Goal: Task Accomplishment & Management: Use online tool/utility

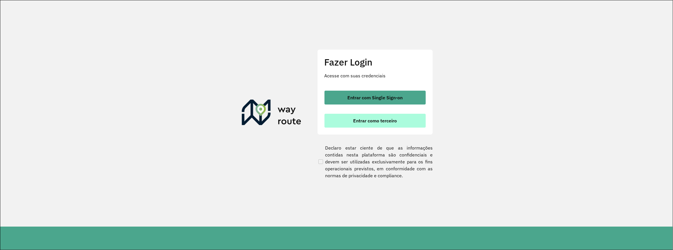
click at [373, 119] on span "Entrar como terceiro" at bounding box center [375, 121] width 44 height 5
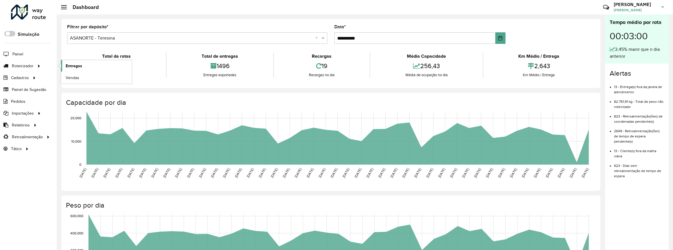
click at [91, 63] on link "Entregas" at bounding box center [96, 66] width 71 height 12
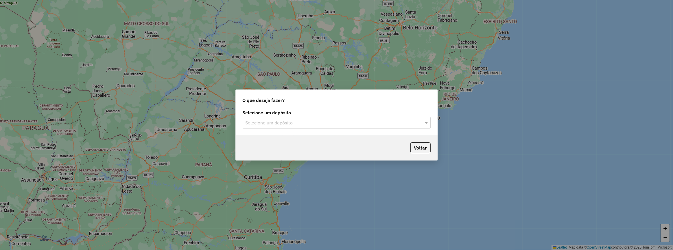
click at [276, 123] on input "text" at bounding box center [331, 123] width 171 height 7
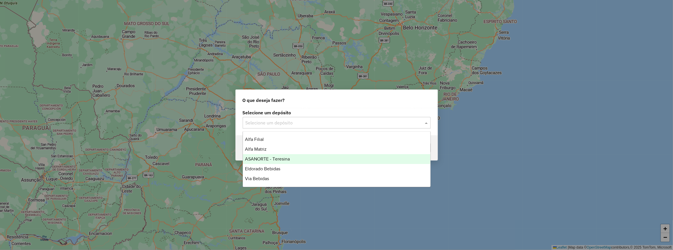
click at [286, 157] on span "ASANORTE - Teresina" at bounding box center [267, 159] width 45 height 5
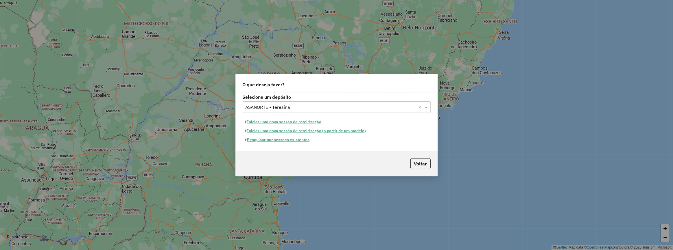
click at [285, 123] on button "Iniciar uma nova sessão de roteirização" at bounding box center [284, 122] width 82 height 9
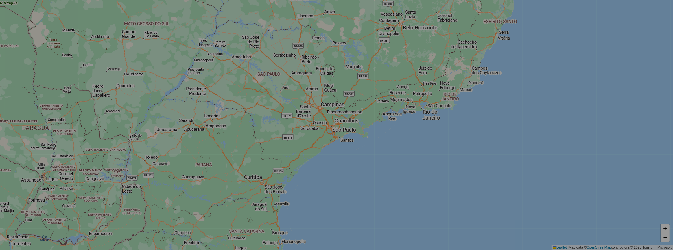
select select "*"
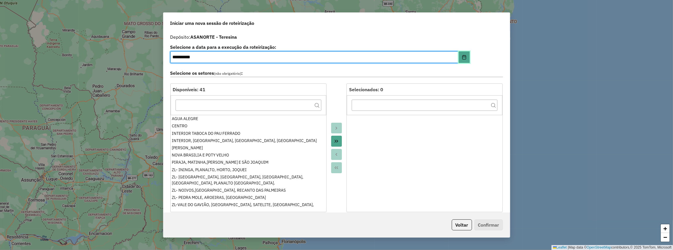
click at [466, 56] on button "Choose Date" at bounding box center [464, 57] width 11 height 12
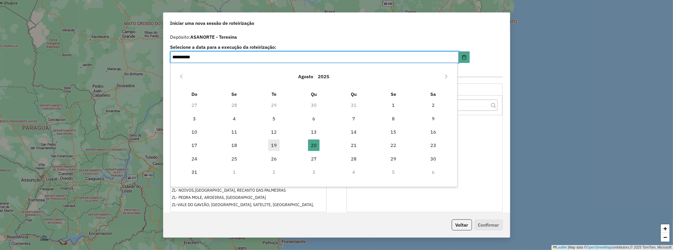
click at [273, 146] on span "19" at bounding box center [274, 146] width 12 height 12
type input "**********"
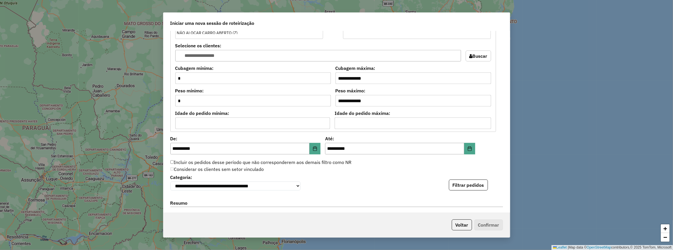
scroll to position [499, 0]
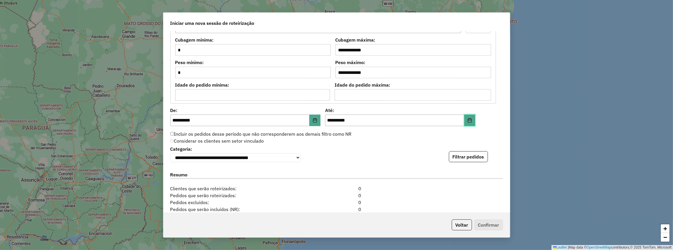
click at [466, 116] on button "Choose Date" at bounding box center [469, 121] width 11 height 12
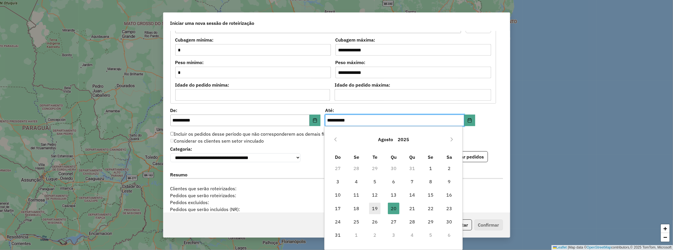
click at [376, 210] on span "19" at bounding box center [375, 209] width 12 height 12
type input "**********"
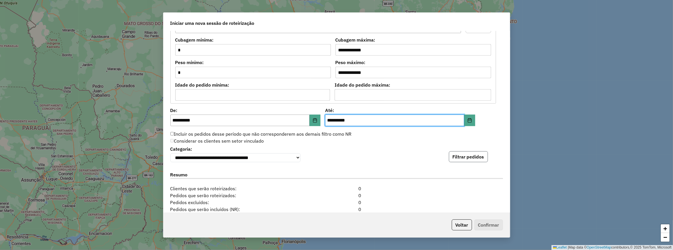
click at [469, 161] on button "Filtrar pedidos" at bounding box center [468, 157] width 39 height 11
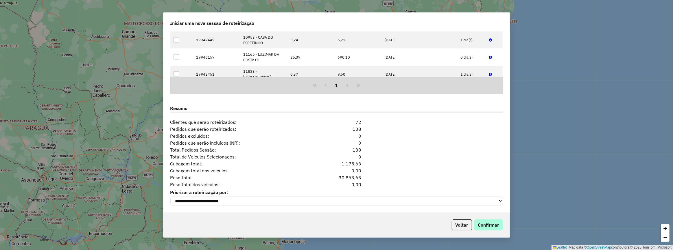
scroll to position [688, 0]
click at [492, 227] on button "Confirmar" at bounding box center [488, 225] width 29 height 11
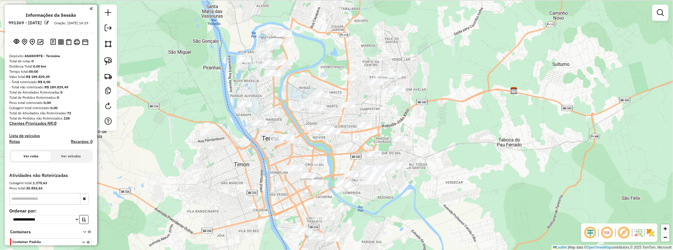
click at [357, 138] on div "Janela de atendimento Grade de atendimento Capacidade Transportadoras Veículos …" at bounding box center [336, 125] width 673 height 250
drag, startPoint x: 352, startPoint y: 143, endPoint x: 360, endPoint y: 106, distance: 37.4
click at [360, 106] on div "Janela de atendimento Grade de atendimento Capacidade Transportadoras Veículos …" at bounding box center [336, 125] width 673 height 250
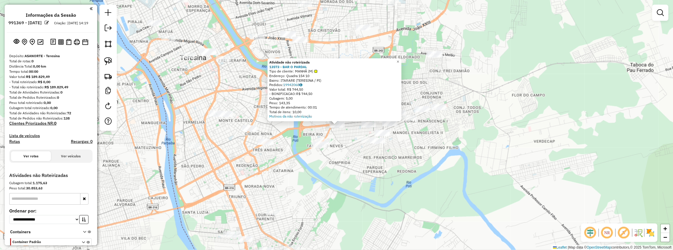
click at [296, 132] on div "Atividade não roteirizada 13573 - BAR O PARDAL Tipo de cliente: MANHÃ (M) Ender…" at bounding box center [336, 125] width 673 height 250
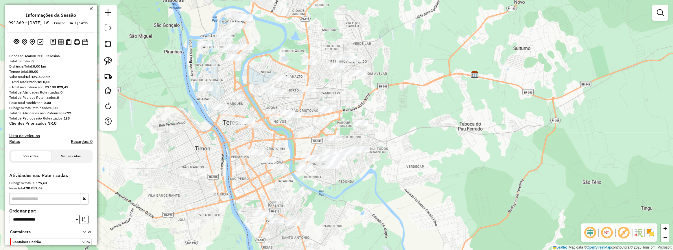
drag, startPoint x: 333, startPoint y: 111, endPoint x: 308, endPoint y: 153, distance: 49.4
click at [308, 153] on div "Janela de atendimento Grade de atendimento Capacidade Transportadoras Veículos …" at bounding box center [336, 125] width 673 height 250
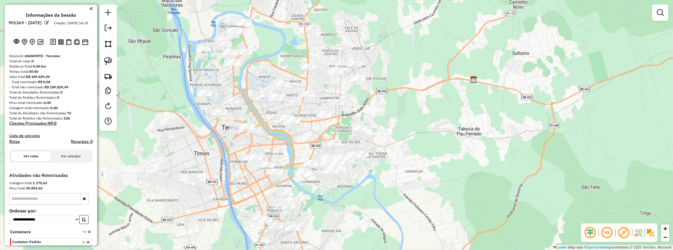
click at [362, 108] on div "Janela de atendimento Grade de atendimento Capacidade Transportadoras Veículos …" at bounding box center [336, 125] width 673 height 250
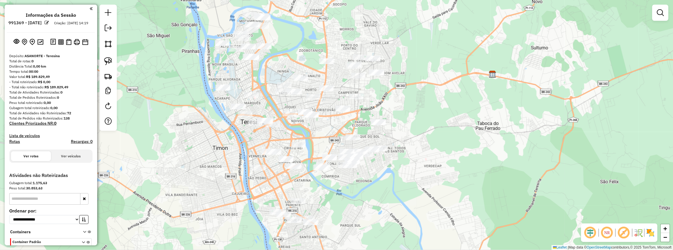
drag, startPoint x: 390, startPoint y: 101, endPoint x: 395, endPoint y: 100, distance: 4.8
click at [395, 100] on div "Janela de atendimento Grade de atendimento Capacidade Transportadoras Veículos …" at bounding box center [336, 125] width 673 height 250
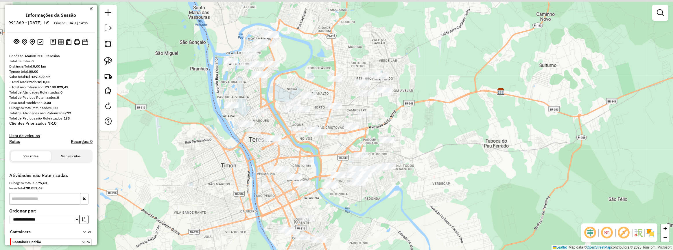
drag, startPoint x: 258, startPoint y: 74, endPoint x: 217, endPoint y: 87, distance: 43.5
click at [263, 98] on div "Janela de atendimento Grade de atendimento Capacidade Transportadoras Veículos …" at bounding box center [336, 125] width 673 height 250
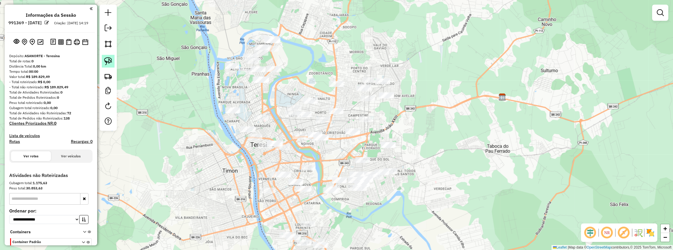
click at [110, 62] on img at bounding box center [108, 61] width 8 height 8
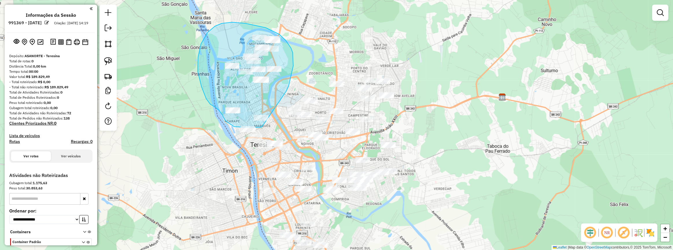
drag, startPoint x: 288, startPoint y: 88, endPoint x: 262, endPoint y: 127, distance: 46.5
click at [262, 127] on div "Janela de atendimento Grade de atendimento Capacidade Transportadoras Veículos …" at bounding box center [336, 125] width 673 height 250
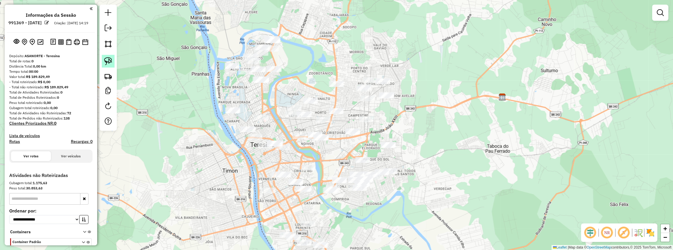
click at [104, 60] on img at bounding box center [108, 61] width 8 height 8
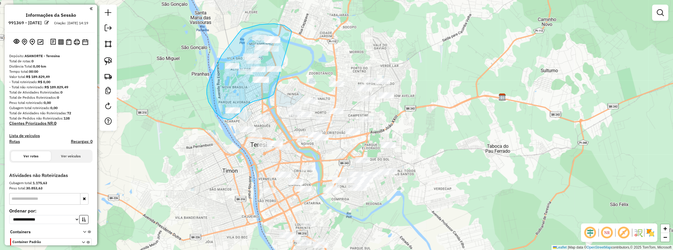
drag, startPoint x: 284, startPoint y: 25, endPoint x: 274, endPoint y: 95, distance: 69.9
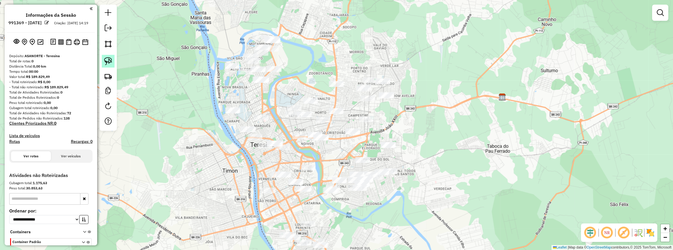
click at [105, 61] on img at bounding box center [108, 61] width 8 height 8
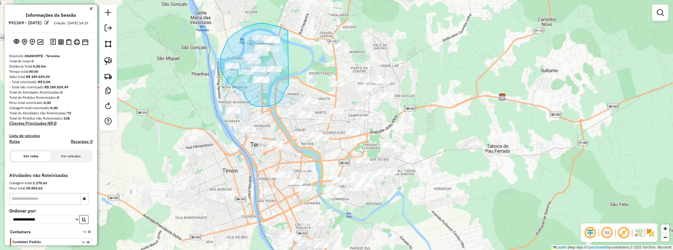
drag, startPoint x: 286, startPoint y: 30, endPoint x: 290, endPoint y: 82, distance: 52.5
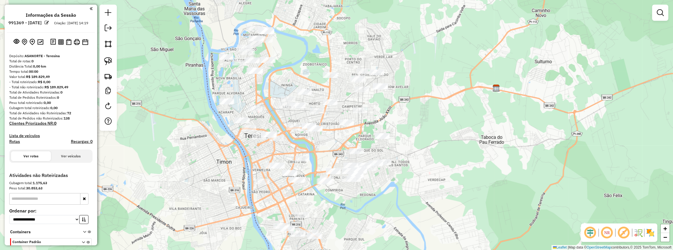
drag, startPoint x: 286, startPoint y: 87, endPoint x: 280, endPoint y: 78, distance: 10.8
click at [280, 78] on div "Janela de atendimento Grade de atendimento Capacidade Transportadoras Veículos …" at bounding box center [336, 125] width 673 height 250
click at [104, 61] on img at bounding box center [108, 61] width 8 height 8
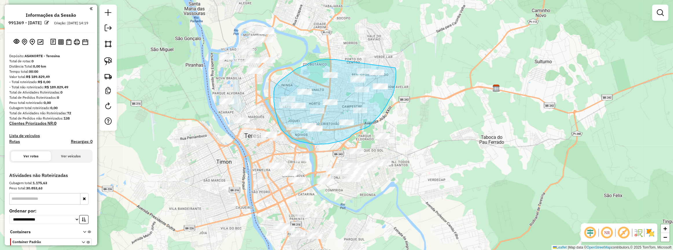
drag, startPoint x: 326, startPoint y: 60, endPoint x: 395, endPoint y: 68, distance: 70.2
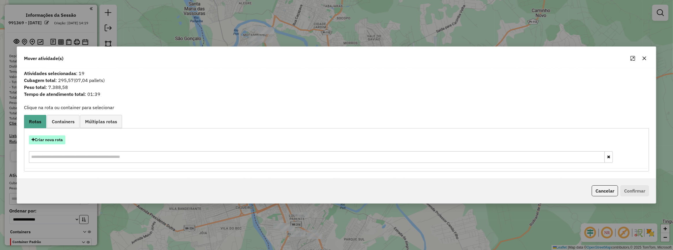
click at [64, 137] on button "Criar nova rota" at bounding box center [47, 140] width 36 height 9
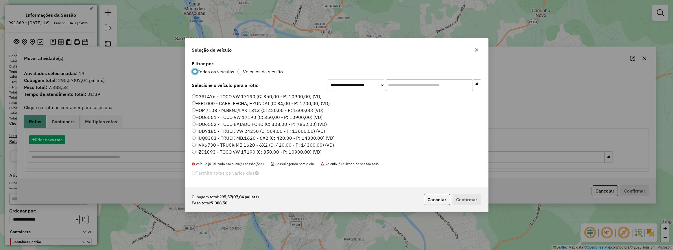
scroll to position [3, 2]
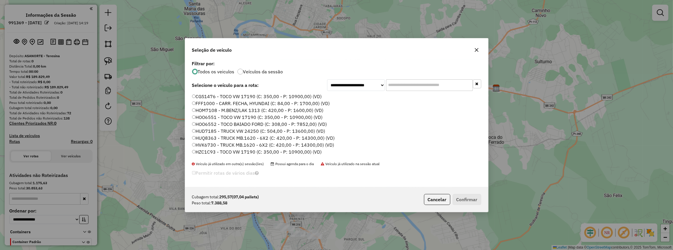
click at [401, 90] on input "text" at bounding box center [429, 86] width 87 height 12
paste input "*******"
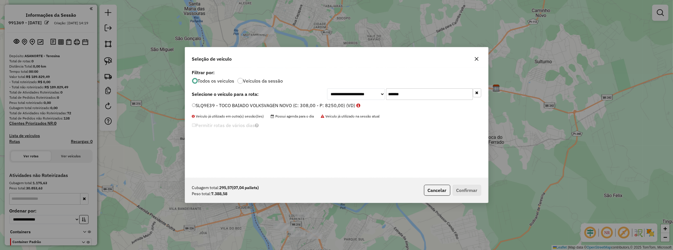
type input "*******"
click at [327, 105] on label "SLQ9E39 - TOCO BAIADO VOLKSVAGEN NOVO (C: 308,00 - P: 8250,00) (VD)" at bounding box center [276, 105] width 169 height 7
click at [459, 182] on div "Cubagem total: 295,57 (07,04 pallets) Peso total: 7.388,58 Cancelar Confirmar" at bounding box center [336, 190] width 303 height 25
click at [460, 189] on button "Confirmar" at bounding box center [467, 190] width 29 height 11
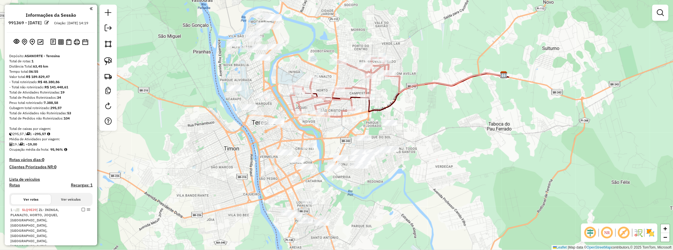
drag, startPoint x: 274, startPoint y: 99, endPoint x: 276, endPoint y: 96, distance: 4.0
click at [276, 96] on div "Janela de atendimento Grade de atendimento Capacidade Transportadoras Veículos …" at bounding box center [336, 125] width 673 height 250
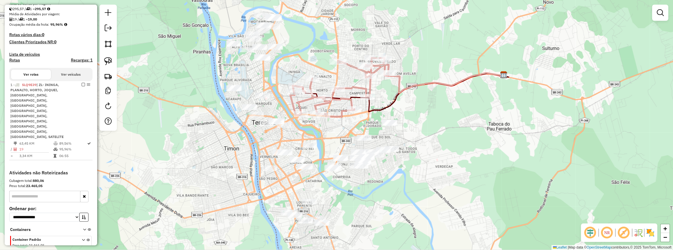
scroll to position [138, 0]
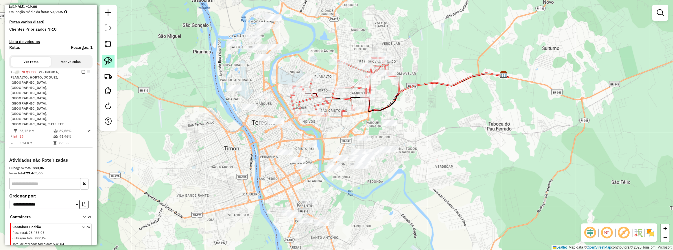
click at [110, 56] on link at bounding box center [108, 61] width 13 height 13
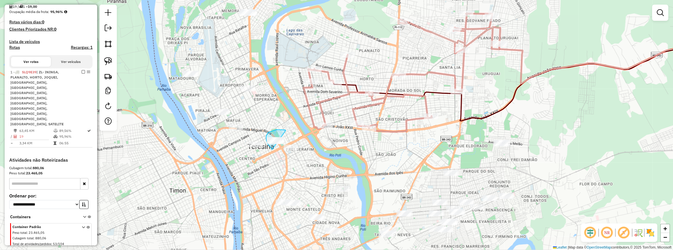
drag, startPoint x: 286, startPoint y: 131, endPoint x: 320, endPoint y: 154, distance: 41.1
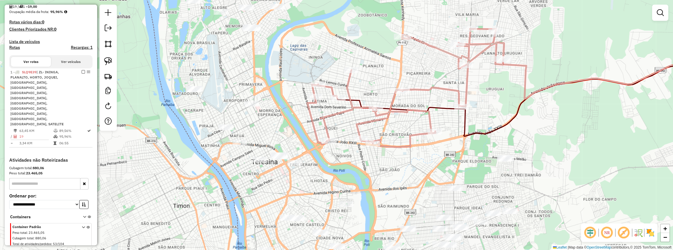
drag, startPoint x: 179, startPoint y: 56, endPoint x: 170, endPoint y: 58, distance: 9.3
click at [179, 58] on div "Janela de atendimento Grade de atendimento Capacidade Transportadoras Veículos …" at bounding box center [336, 125] width 673 height 250
click at [111, 62] on img at bounding box center [108, 61] width 8 height 8
drag, startPoint x: 286, startPoint y: 143, endPoint x: 296, endPoint y: 159, distance: 18.6
click at [107, 59] on img at bounding box center [108, 61] width 8 height 8
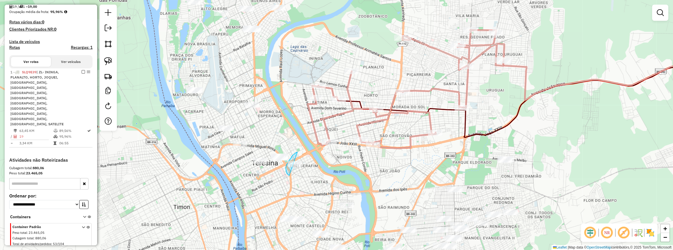
drag, startPoint x: 291, startPoint y: 158, endPoint x: 311, endPoint y: 174, distance: 25.6
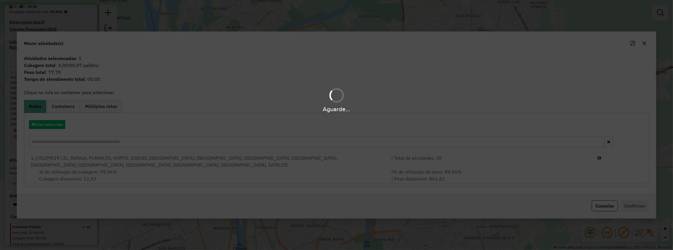
click at [514, 174] on hb-app "Aguarde... Pop-up bloqueado! Seu navegador bloqueou automáticamente a abertura …" at bounding box center [336, 125] width 673 height 250
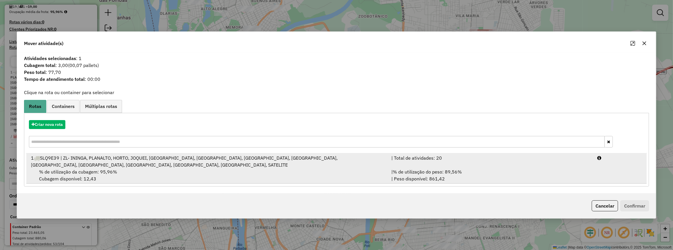
click at [610, 182] on li "1 SLQ9E39 | ZL- ININGA, PLANALTO, HORTO, JOQUEI, ZL- [GEOGRAPHIC_DATA], [GEOGRA…" at bounding box center [336, 169] width 620 height 30
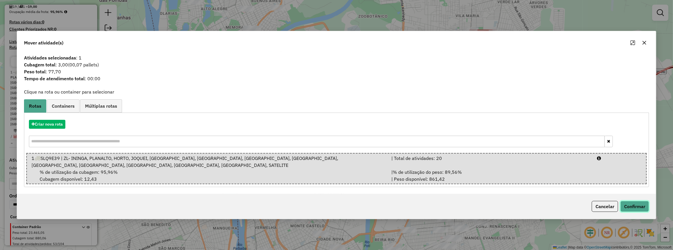
click at [630, 204] on button "Confirmar" at bounding box center [634, 206] width 29 height 11
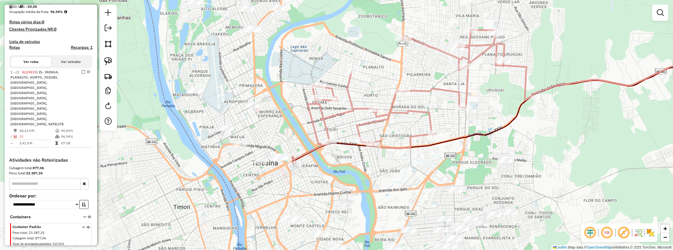
click at [361, 159] on div "Janela de atendimento Grade de atendimento Capacidade Transportadoras Veículos …" at bounding box center [336, 125] width 673 height 250
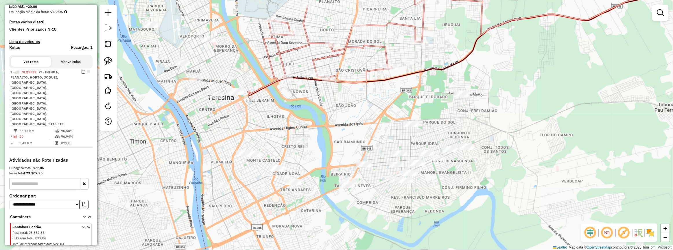
drag, startPoint x: 382, startPoint y: 149, endPoint x: 321, endPoint y: 65, distance: 103.7
click at [323, 68] on div "Janela de atendimento Grade de atendimento Capacidade Transportadoras Veículos …" at bounding box center [336, 125] width 673 height 250
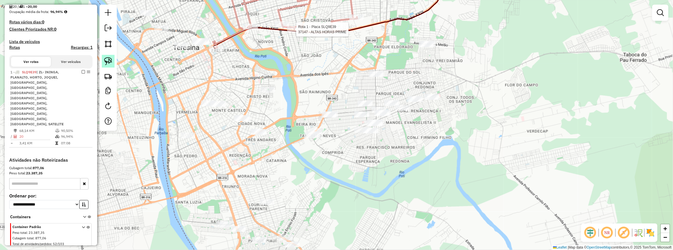
click at [110, 61] on img at bounding box center [108, 61] width 8 height 8
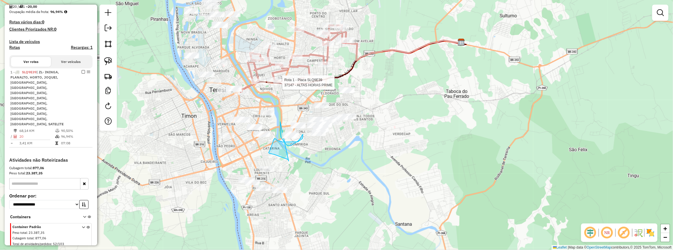
drag, startPoint x: 279, startPoint y: 156, endPoint x: 281, endPoint y: 122, distance: 34.4
drag, startPoint x: 272, startPoint y: 152, endPoint x: 278, endPoint y: 166, distance: 15.2
click at [278, 166] on div "Rota 1 - Placa SLQ9E39 37147 - ALTAS HORAS PRIME Janela de atendimento Grade de…" at bounding box center [336, 125] width 673 height 250
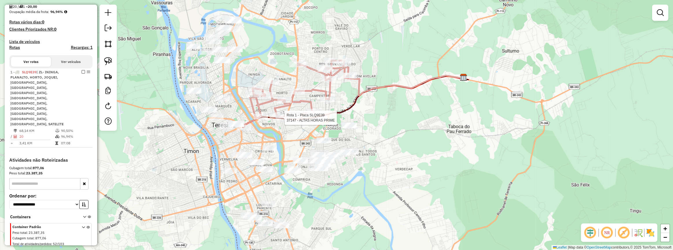
drag, startPoint x: 255, startPoint y: 125, endPoint x: 252, endPoint y: 147, distance: 22.2
click at [252, 147] on div "Rota 1 - Placa SLQ9E39 37147 - ALTAS HORAS PRIME Janela de atendimento Grade de…" at bounding box center [336, 125] width 673 height 250
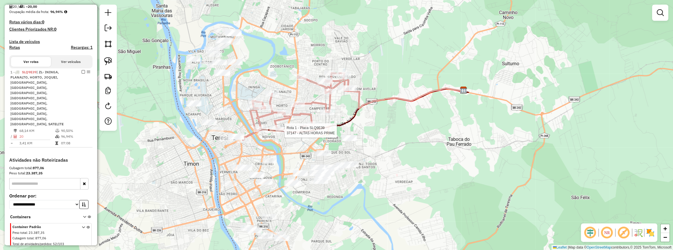
drag, startPoint x: 248, startPoint y: 108, endPoint x: 233, endPoint y: 115, distance: 16.6
click at [246, 119] on div "Rota 1 - Placa SLQ9E39 37147 - ALTAS HORAS PRIME Janela de atendimento Grade de…" at bounding box center [336, 125] width 673 height 250
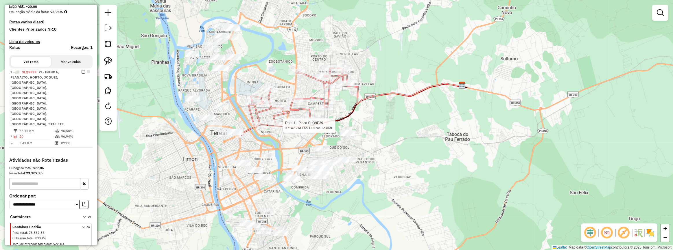
drag, startPoint x: 251, startPoint y: 148, endPoint x: 247, endPoint y: 139, distance: 10.6
click at [250, 143] on div "Rota 1 - Placa SLQ9E39 37147 - ALTAS HORAS PRIME Janela de atendimento Grade de…" at bounding box center [336, 125] width 673 height 250
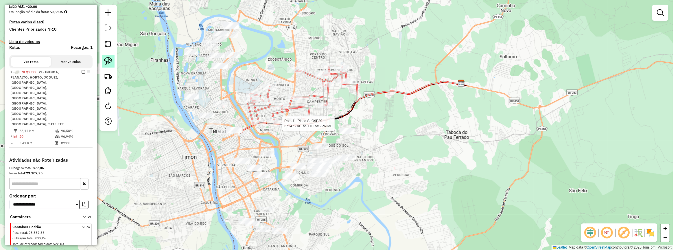
click at [112, 65] on link at bounding box center [108, 61] width 13 height 13
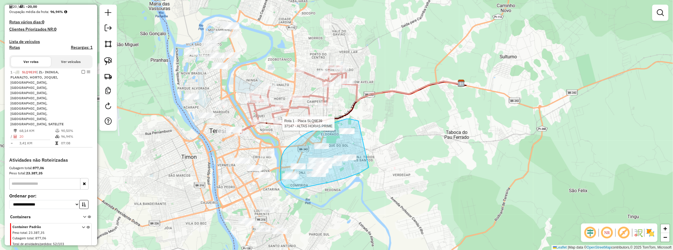
drag, startPoint x: 346, startPoint y: 119, endPoint x: 371, endPoint y: 166, distance: 52.8
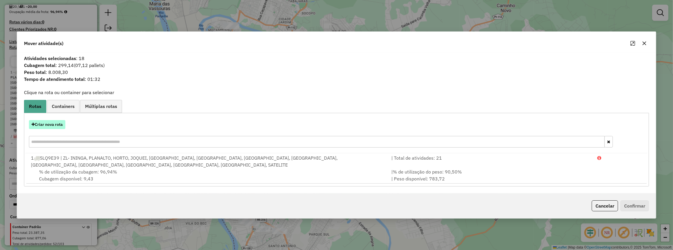
click at [58, 121] on button "Criar nova rota" at bounding box center [47, 124] width 36 height 9
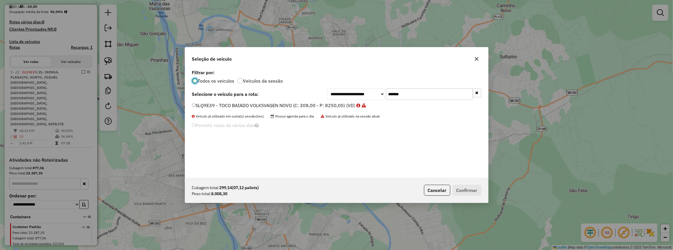
scroll to position [3, 2]
click at [396, 95] on input "*******" at bounding box center [429, 95] width 87 height 12
click at [396, 96] on input "*******" at bounding box center [429, 95] width 87 height 12
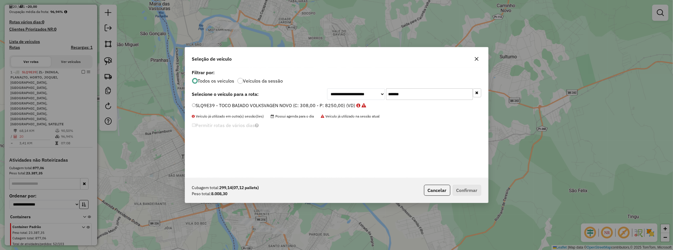
paste input "text"
type input "*******"
click at [351, 107] on label "SLQ4E42 - TOCO BAIADO VOLKSVAGEN NOVO (C: 308,00 - P: 8250,00) (VD)" at bounding box center [276, 105] width 169 height 7
click at [464, 185] on button "Confirmar" at bounding box center [467, 190] width 29 height 11
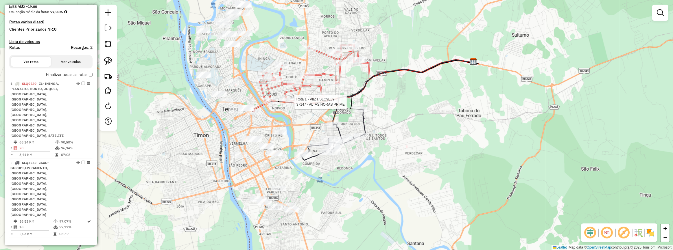
drag, startPoint x: 283, startPoint y: 138, endPoint x: 295, endPoint y: 116, distance: 25.1
click at [295, 116] on div "Rota 1 - Placa SLQ9E39 37147 - ALTAS HORAS PRIME Janela de atendimento Grade de…" at bounding box center [336, 125] width 673 height 250
click at [107, 63] on img at bounding box center [108, 61] width 8 height 8
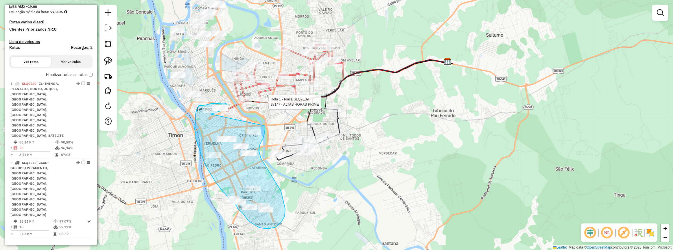
drag, startPoint x: 223, startPoint y: 121, endPoint x: 265, endPoint y: 126, distance: 42.3
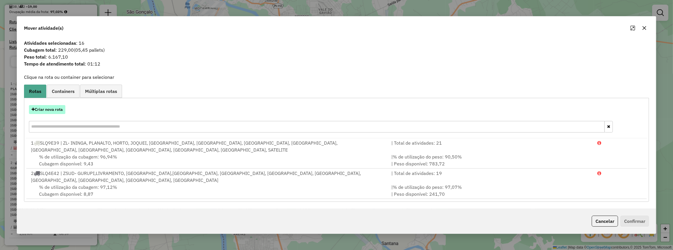
click at [49, 106] on button "Criar nova rota" at bounding box center [47, 109] width 36 height 9
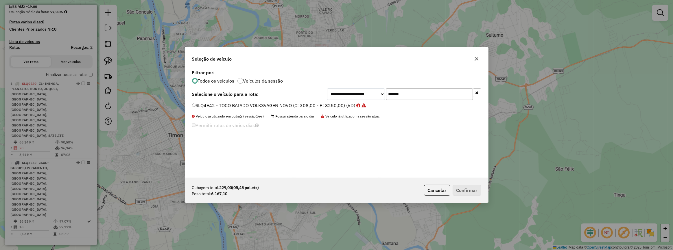
drag, startPoint x: 396, startPoint y: 90, endPoint x: 377, endPoint y: 91, distance: 18.8
click at [377, 91] on div "**********" at bounding box center [404, 95] width 154 height 12
paste input "text"
type input "*******"
click at [343, 104] on label "RSN4B83 - TOCO BAIADO VOLKSVAGEN NOVO (C: 308,00 - P: 8250,00) (VD)" at bounding box center [276, 105] width 169 height 7
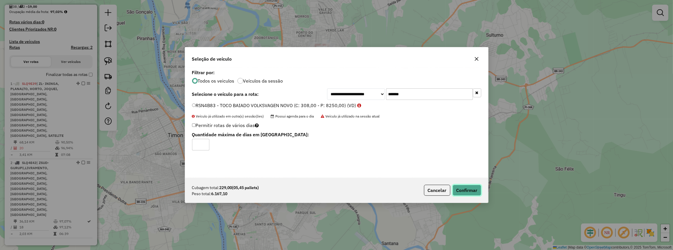
click at [460, 191] on button "Confirmar" at bounding box center [467, 190] width 29 height 11
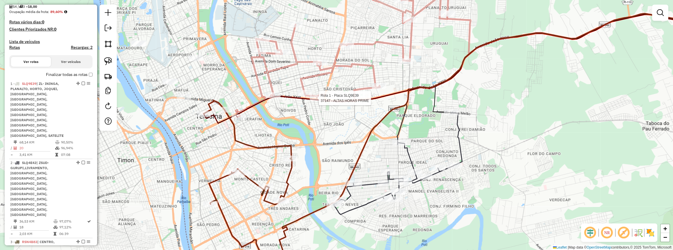
drag, startPoint x: 220, startPoint y: 79, endPoint x: 236, endPoint y: 102, distance: 27.5
click at [236, 101] on div "Rota 1 - Placa SLQ9E39 37147 - ALTAS HORAS PRIME Janela de atendimento Grade de…" at bounding box center [336, 125] width 673 height 250
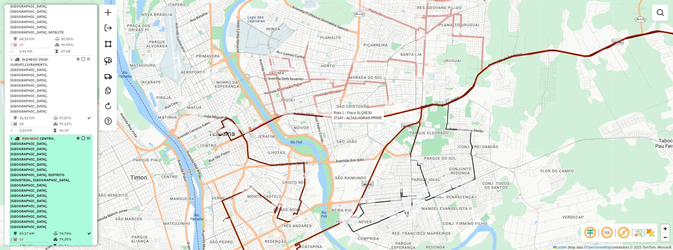
scroll to position [243, 0]
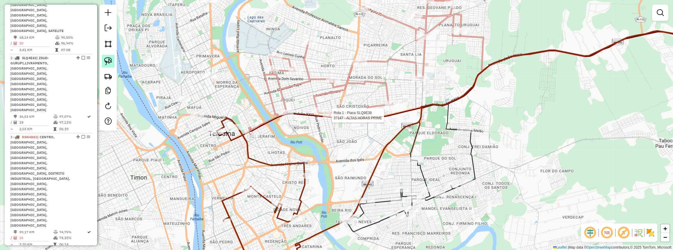
click at [110, 62] on img at bounding box center [108, 61] width 8 height 8
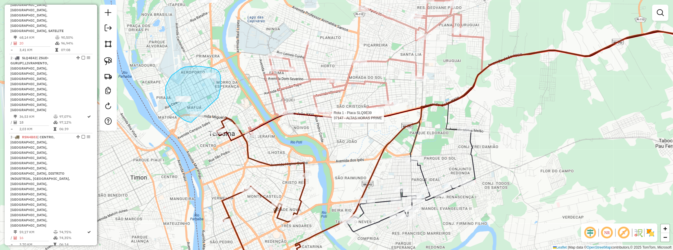
drag, startPoint x: 218, startPoint y: 96, endPoint x: 191, endPoint y: 123, distance: 37.6
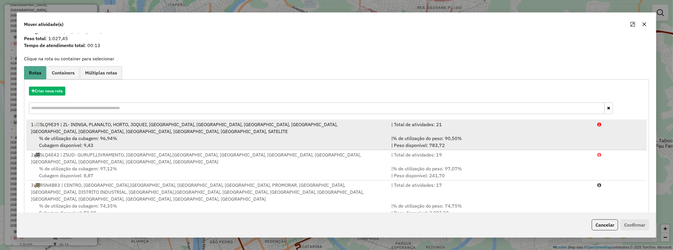
scroll to position [23, 0]
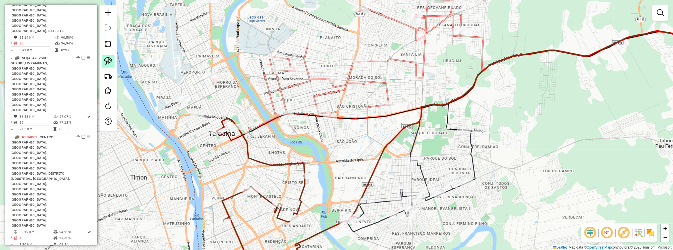
click at [104, 58] on img at bounding box center [108, 61] width 8 height 8
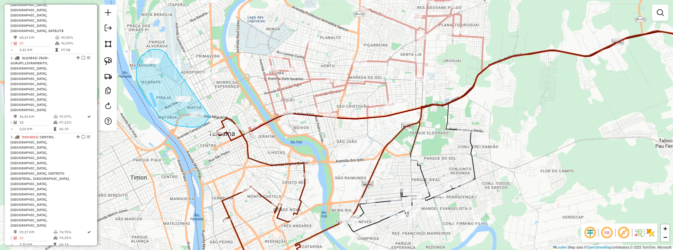
drag, startPoint x: 168, startPoint y: 57, endPoint x: 209, endPoint y: 115, distance: 71.2
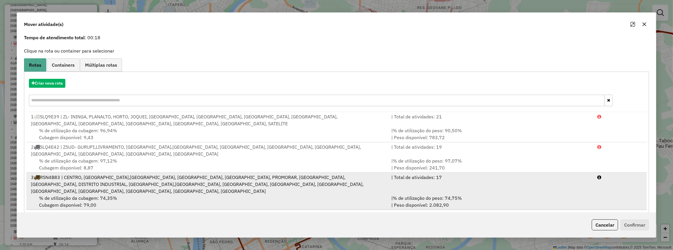
click at [588, 195] on div "| % de utilização do peso: 74,75% | Peso disponível: 2.082,90" at bounding box center [491, 202] width 206 height 14
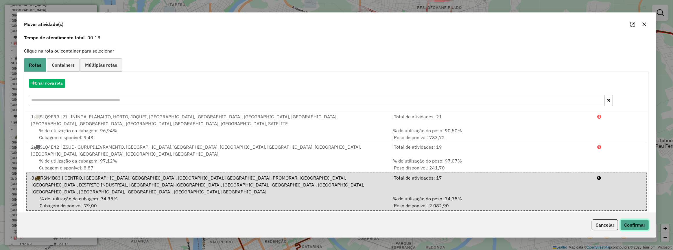
click at [630, 220] on button "Confirmar" at bounding box center [634, 225] width 29 height 11
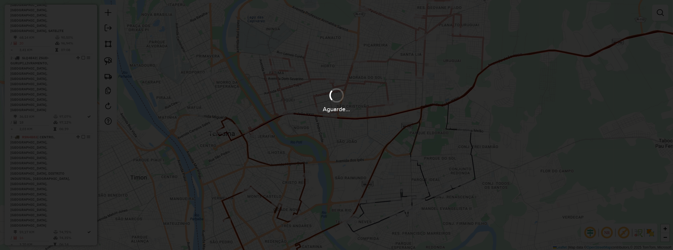
scroll to position [0, 0]
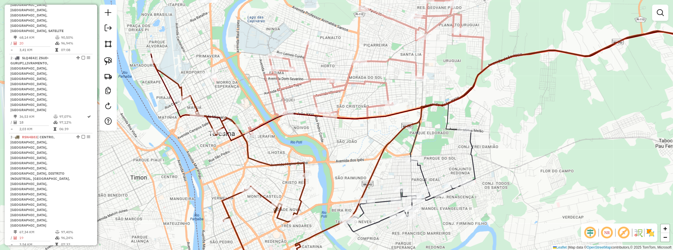
drag, startPoint x: 235, startPoint y: 49, endPoint x: 259, endPoint y: 143, distance: 96.7
click at [259, 143] on div "Janela de atendimento Grade de atendimento Capacidade Transportadoras Veículos …" at bounding box center [336, 125] width 673 height 250
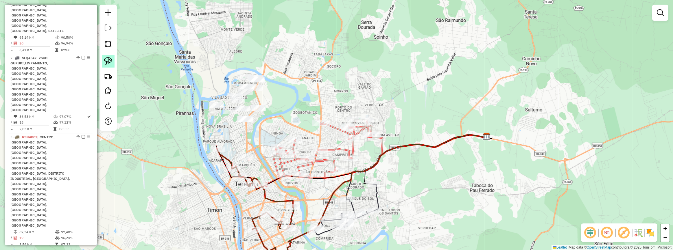
click at [109, 63] on img at bounding box center [108, 61] width 8 height 8
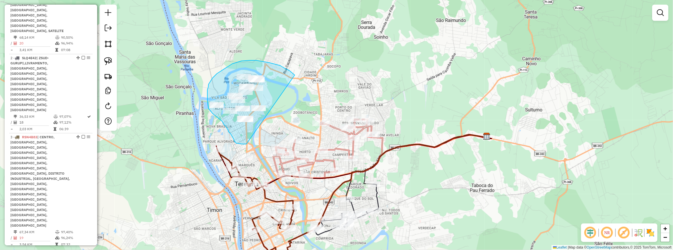
drag, startPoint x: 269, startPoint y: 63, endPoint x: 256, endPoint y: 143, distance: 80.9
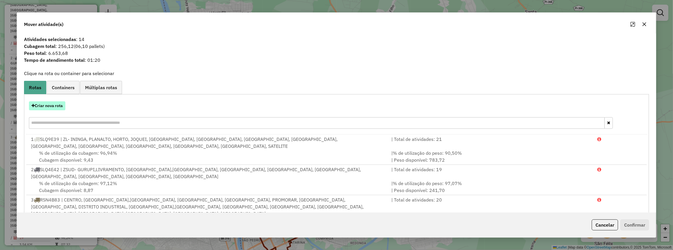
click at [53, 106] on button "Criar nova rota" at bounding box center [47, 106] width 36 height 9
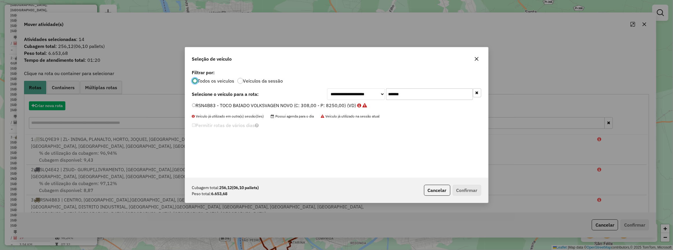
scroll to position [3, 2]
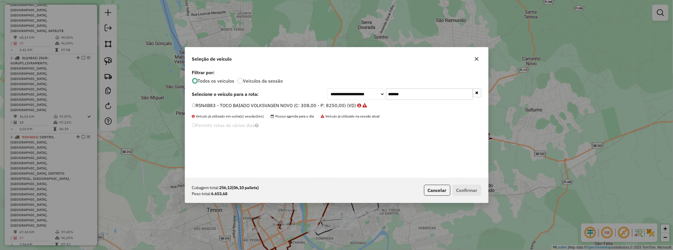
drag, startPoint x: 425, startPoint y: 96, endPoint x: 373, endPoint y: 96, distance: 52.4
click at [373, 96] on div "**********" at bounding box center [404, 95] width 154 height 12
paste input "text"
type input "*******"
click at [335, 105] on label "SLQ4C88 - TOCO BAIADO VOLKSVAGEN NOVO (C: 308,00 - P: 8250,00) (VD)" at bounding box center [276, 105] width 169 height 7
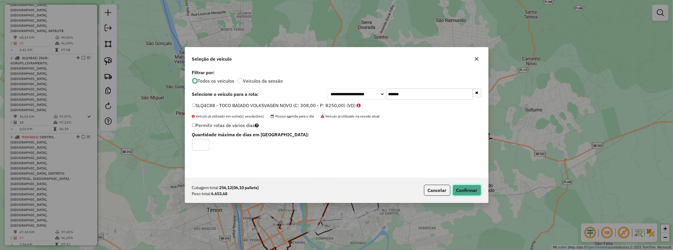
click at [473, 186] on button "Confirmar" at bounding box center [467, 190] width 29 height 11
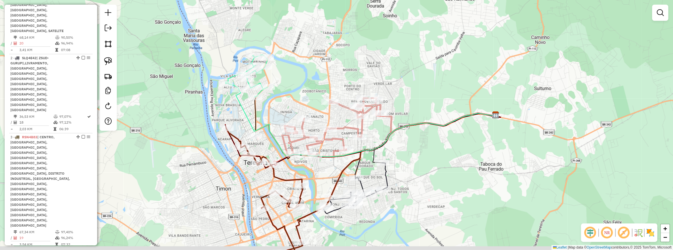
drag, startPoint x: 282, startPoint y: 112, endPoint x: 291, endPoint y: 79, distance: 33.9
click at [303, 76] on div "Janela de atendimento Grade de atendimento Capacidade Transportadoras Veículos …" at bounding box center [336, 125] width 673 height 250
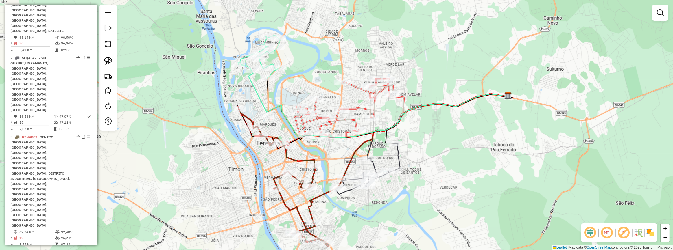
drag, startPoint x: 109, startPoint y: 54, endPoint x: 127, endPoint y: 75, distance: 27.7
click at [108, 54] on div at bounding box center [107, 68] width 17 height 126
click at [111, 62] on img at bounding box center [108, 61] width 8 height 8
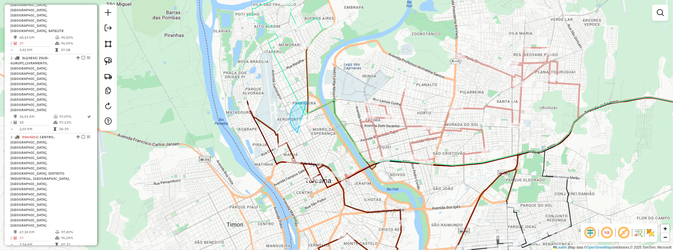
drag, startPoint x: 306, startPoint y: 102, endPoint x: 317, endPoint y: 130, distance: 29.9
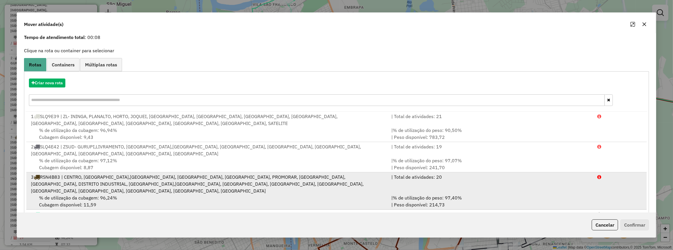
scroll to position [46, 0]
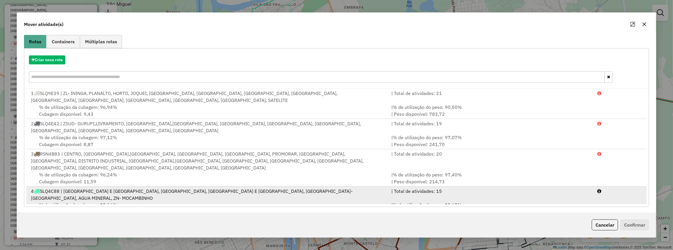
click at [603, 191] on li "4 SLQ4C88 | NOVA BRASILIA E [GEOGRAPHIC_DATA], ZN- [GEOGRAPHIC_DATA], [GEOGRAPH…" at bounding box center [336, 202] width 620 height 30
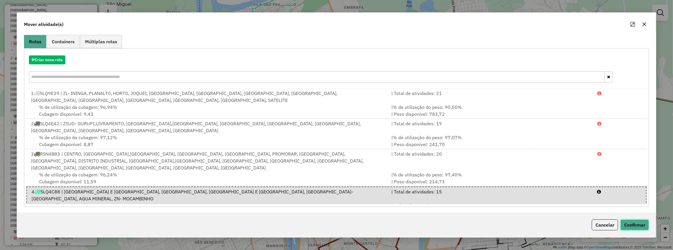
click at [638, 221] on button "Confirmar" at bounding box center [634, 225] width 29 height 11
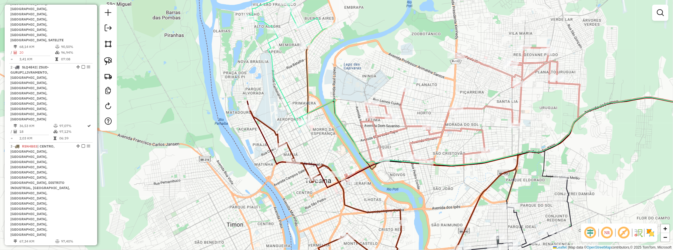
scroll to position [0, 0]
drag, startPoint x: 363, startPoint y: 150, endPoint x: 338, endPoint y: 93, distance: 62.5
click at [338, 95] on div "Janela de atendimento Grade de atendimento Capacidade Transportadoras Veículos …" at bounding box center [336, 125] width 673 height 250
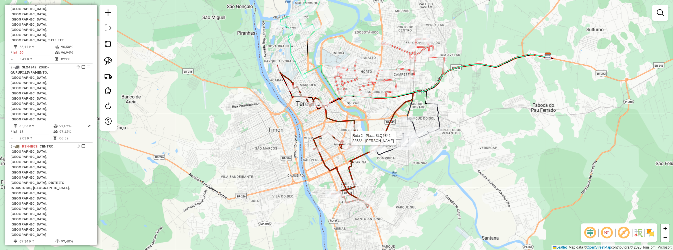
select select "**********"
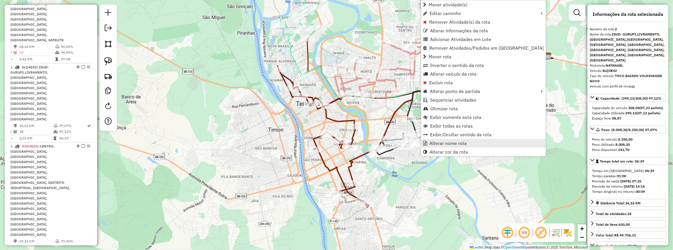
click at [448, 141] on span "Alterar nome rota" at bounding box center [447, 143] width 37 height 5
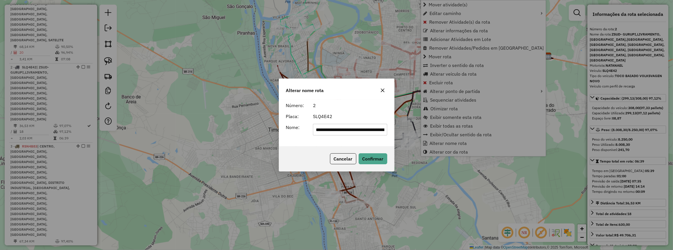
scroll to position [0, 269]
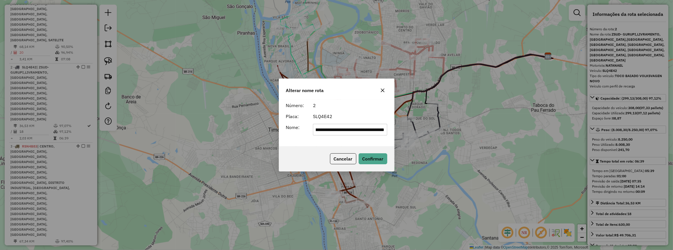
click at [356, 135] on input "**********" at bounding box center [350, 130] width 74 height 12
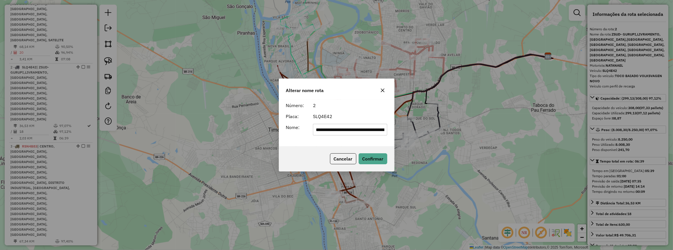
click at [356, 135] on input "**********" at bounding box center [350, 130] width 74 height 12
click at [340, 132] on input "**********" at bounding box center [350, 130] width 74 height 12
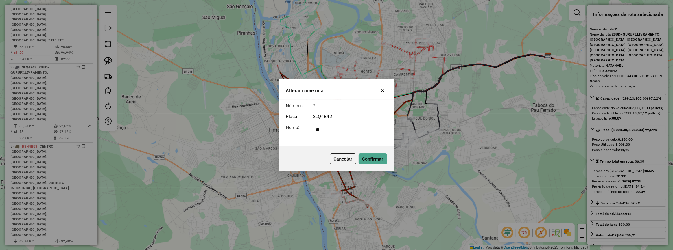
type input "**********"
click at [371, 156] on button "Confirmar" at bounding box center [373, 159] width 29 height 11
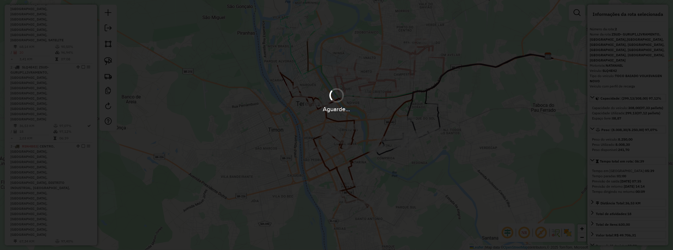
scroll to position [208, 0]
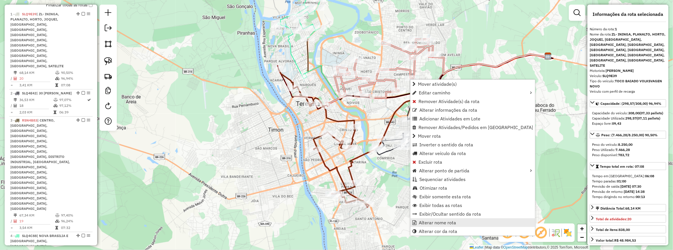
click at [442, 219] on link "Alterar nome rota" at bounding box center [472, 223] width 125 height 9
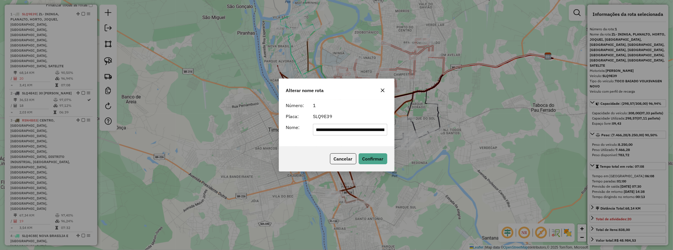
scroll to position [0, 356]
click at [339, 128] on input "**********" at bounding box center [350, 130] width 74 height 12
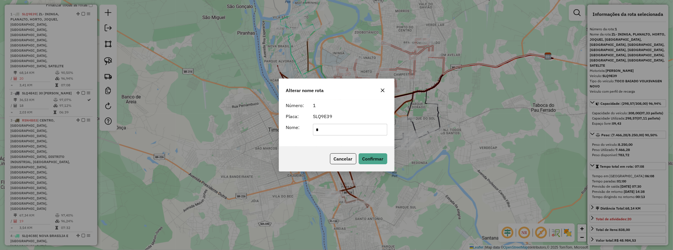
type input "****"
click at [375, 159] on button "Confirmar" at bounding box center [373, 159] width 29 height 11
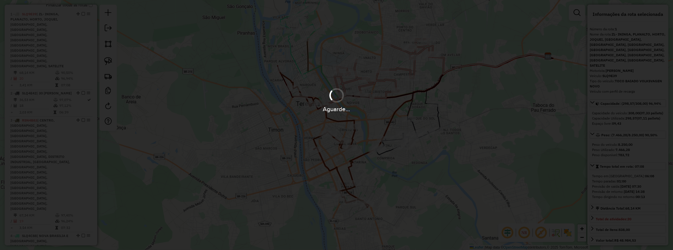
scroll to position [176, 0]
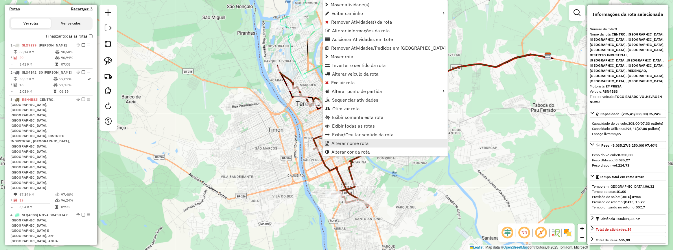
click at [348, 141] on span "Alterar nome rota" at bounding box center [349, 143] width 37 height 5
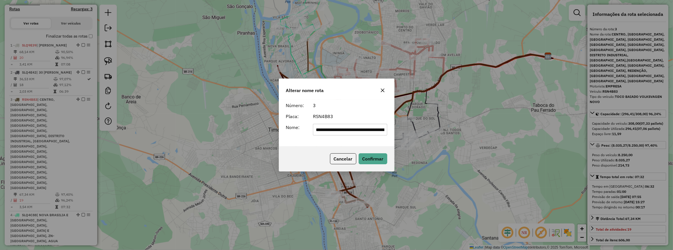
scroll to position [0, 503]
click at [340, 130] on input "**********" at bounding box center [350, 130] width 74 height 12
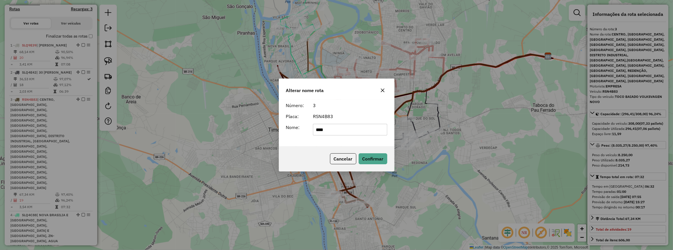
click at [318, 128] on input "****" at bounding box center [350, 130] width 74 height 12
type input "**********"
click at [371, 163] on button "Confirmar" at bounding box center [373, 159] width 29 height 11
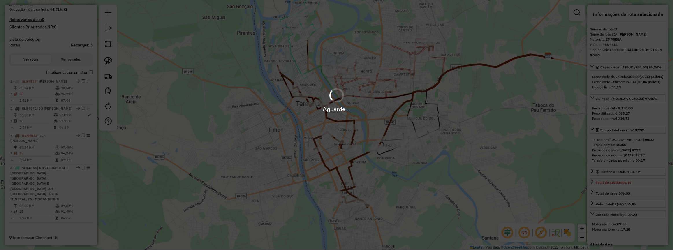
scroll to position [140, 0]
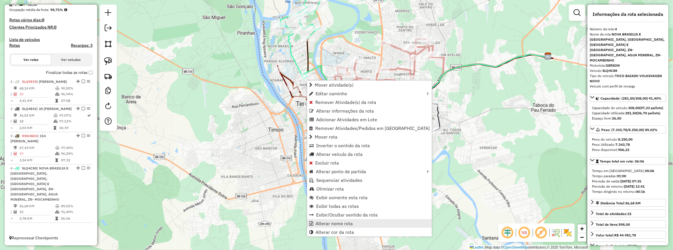
click at [342, 223] on span "Alterar nome rota" at bounding box center [334, 224] width 37 height 5
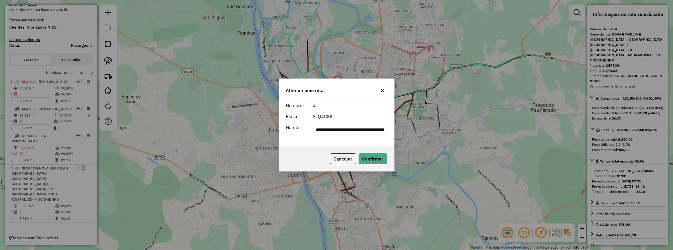
scroll to position [0, 238]
click at [347, 128] on input "**********" at bounding box center [350, 130] width 74 height 12
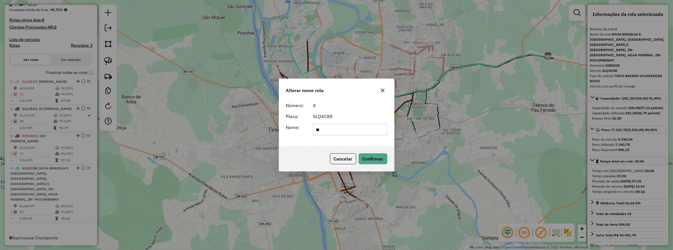
type input "**********"
click at [366, 161] on button "Confirmar" at bounding box center [373, 159] width 29 height 11
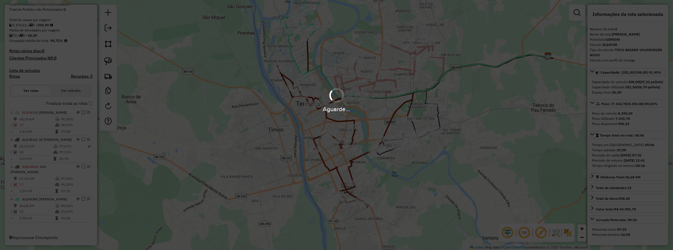
scroll to position [119, 0]
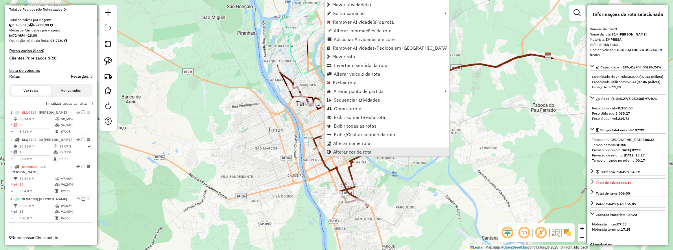
click at [363, 148] on link "Alterar cor da rota" at bounding box center [387, 152] width 125 height 9
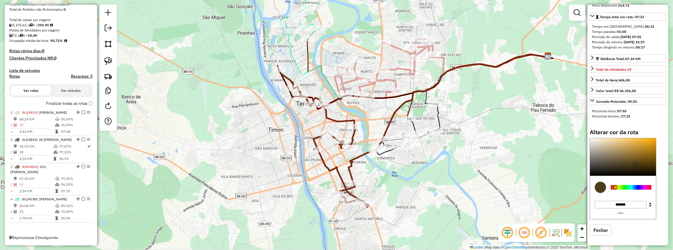
scroll to position [125, 0]
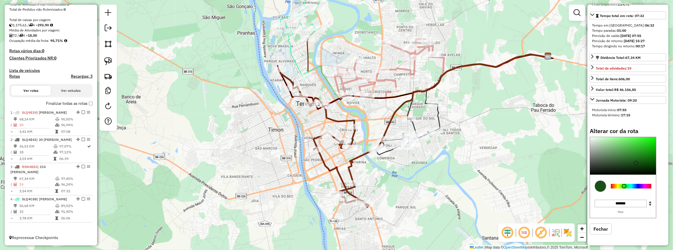
click at [624, 186] on div at bounding box center [631, 186] width 40 height 5
click at [637, 185] on div at bounding box center [631, 186] width 40 height 5
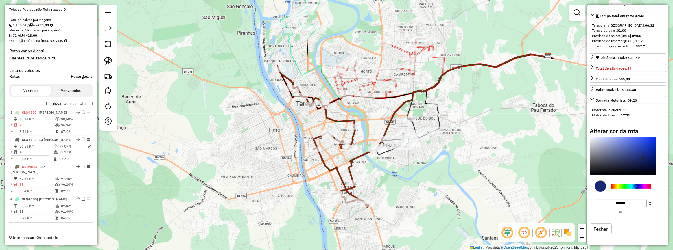
drag, startPoint x: 642, startPoint y: 159, endPoint x: 673, endPoint y: 122, distance: 48.3
click at [673, 131] on hb-router-mapa "Informações da Sessão 991369 - [DATE] Criação: [DATE] 14:19 Depósito: ASANORTE …" at bounding box center [336, 125] width 673 height 250
type input "*******"
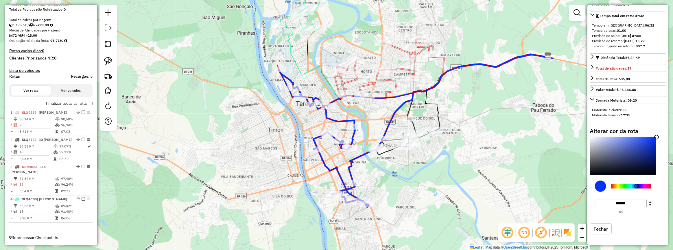
click at [369, 165] on div "Janela de atendimento Grade de atendimento Capacidade Transportadoras Veículos …" at bounding box center [336, 125] width 673 height 250
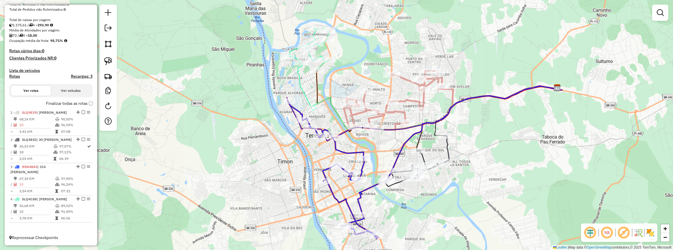
drag, startPoint x: 276, startPoint y: 128, endPoint x: 285, endPoint y: 154, distance: 27.1
click at [285, 154] on div "Janela de atendimento Grade de atendimento Capacidade Transportadoras Veículos …" at bounding box center [336, 125] width 673 height 250
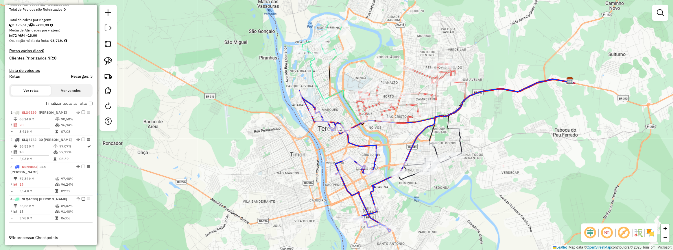
drag, startPoint x: 435, startPoint y: 227, endPoint x: 469, endPoint y: 207, distance: 39.3
click at [469, 207] on div "Janela de atendimento Grade de atendimento Capacidade Transportadoras Veículos …" at bounding box center [336, 125] width 673 height 250
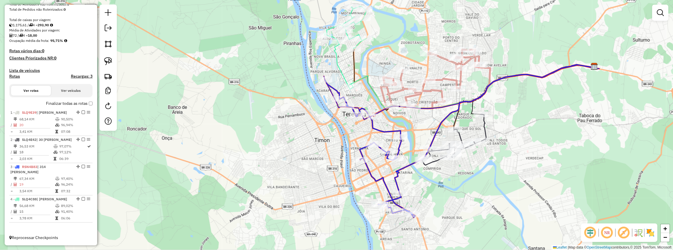
drag, startPoint x: 474, startPoint y: 202, endPoint x: 490, endPoint y: 196, distance: 16.7
click at [489, 196] on div "Janela de atendimento Grade de atendimento Capacidade Transportadoras Veículos …" at bounding box center [336, 125] width 673 height 250
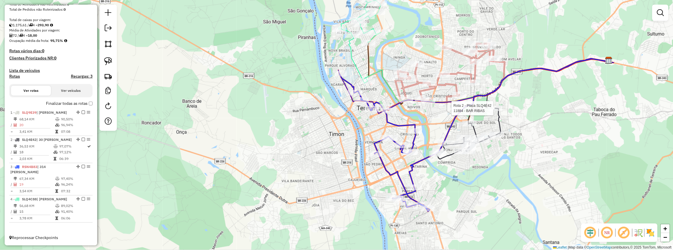
select select "**********"
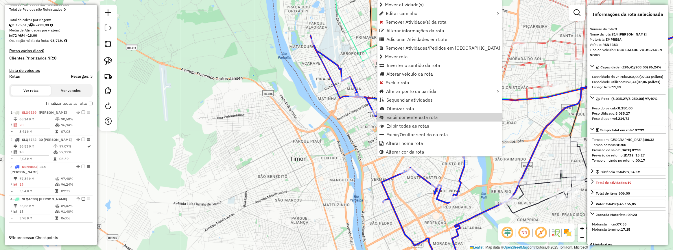
click at [321, 138] on div "Janela de atendimento Grade de atendimento Capacidade Transportadoras Veículos …" at bounding box center [336, 125] width 673 height 250
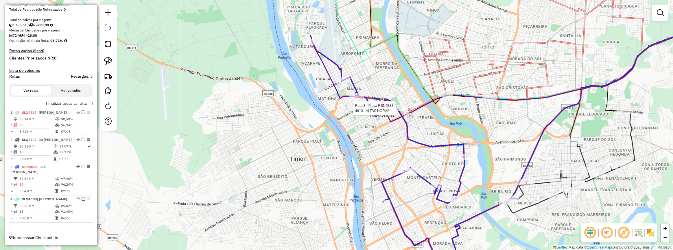
select select "**********"
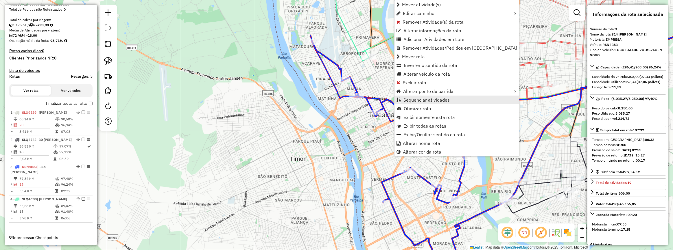
click at [418, 98] on span "Sequenciar atividades" at bounding box center [426, 100] width 46 height 5
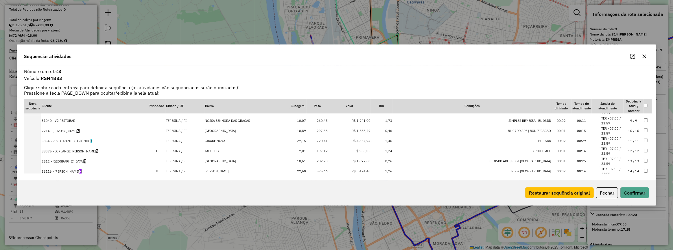
scroll to position [105, 0]
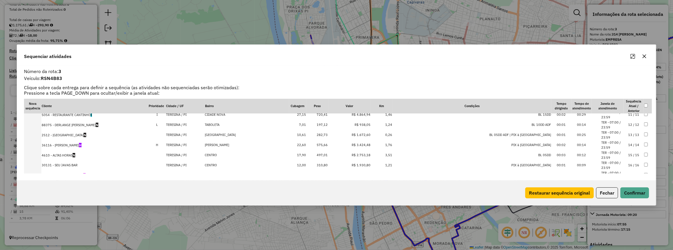
click at [631, 154] on td "15 / 15" at bounding box center [634, 155] width 20 height 10
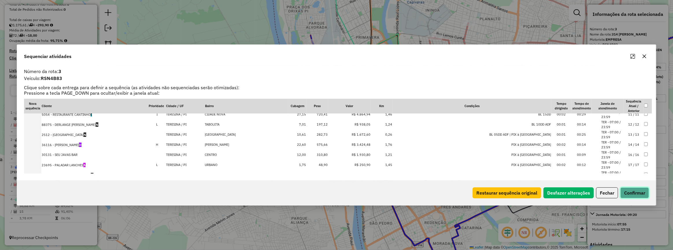
click at [636, 188] on button "Confirmar" at bounding box center [634, 193] width 29 height 11
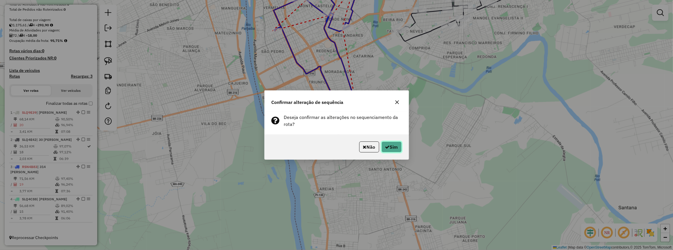
click at [386, 144] on button "Sim" at bounding box center [391, 147] width 20 height 11
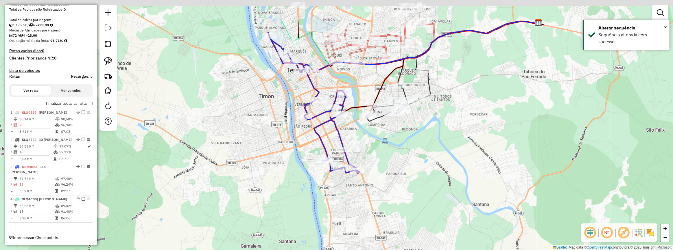
drag, startPoint x: 405, startPoint y: 101, endPoint x: 342, endPoint y: 151, distance: 80.5
click at [350, 162] on div "Janela de atendimento Grade de atendimento Capacidade Transportadoras Veículos …" at bounding box center [336, 125] width 673 height 250
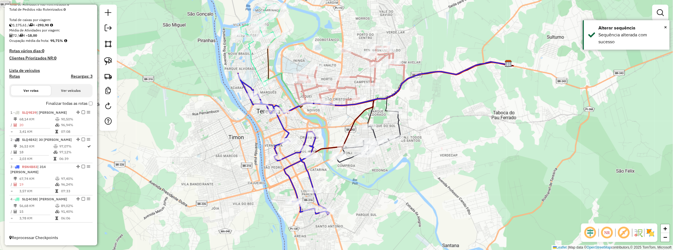
drag, startPoint x: 335, startPoint y: 99, endPoint x: 329, endPoint y: 129, distance: 30.1
click at [330, 127] on div "Janela de atendimento Grade de atendimento Capacidade Transportadoras Veículos …" at bounding box center [336, 125] width 673 height 250
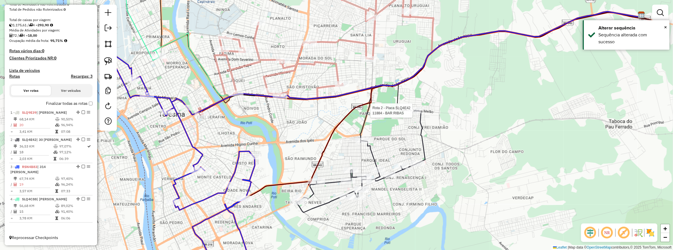
select select "**********"
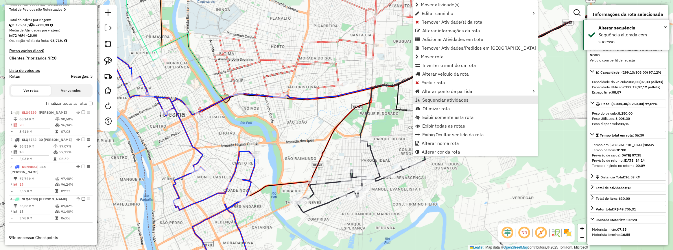
click at [435, 100] on span "Sequenciar atividades" at bounding box center [445, 100] width 46 height 5
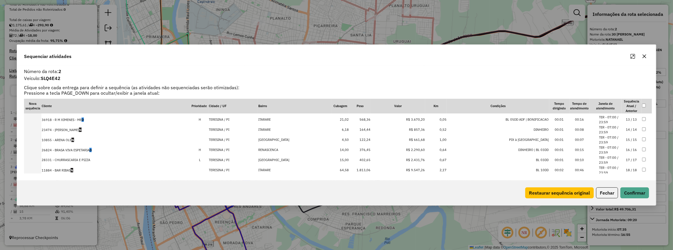
scroll to position [127, 0]
click at [629, 165] on td "18 / 18" at bounding box center [632, 164] width 20 height 10
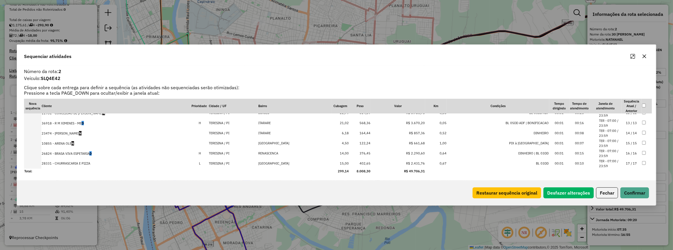
click at [635, 187] on div "Restaurar sequência original Desfazer alterações Fechar Confirmar" at bounding box center [336, 193] width 639 height 25
click at [633, 191] on button "Confirmar" at bounding box center [634, 193] width 29 height 11
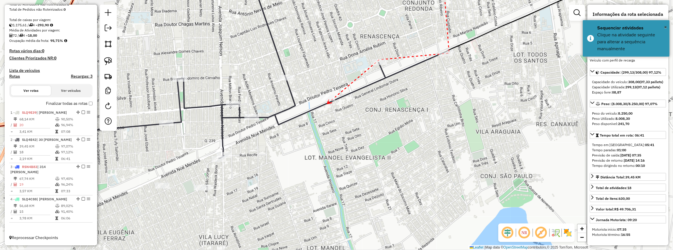
click at [328, 101] on div at bounding box center [328, 98] width 14 height 6
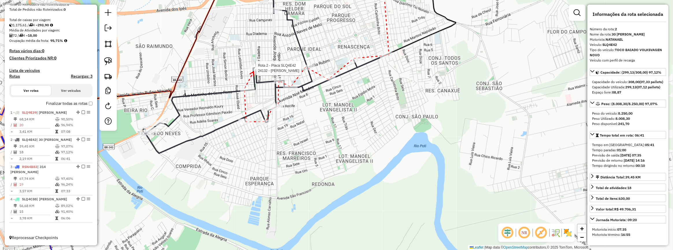
click at [254, 71] on div at bounding box center [254, 68] width 14 height 6
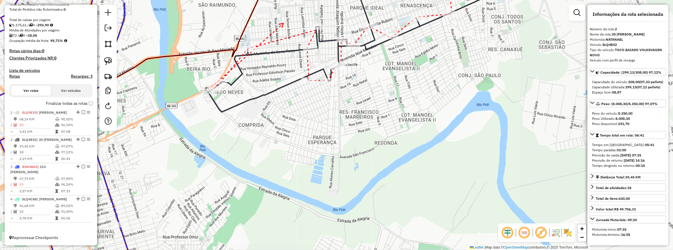
drag, startPoint x: 283, startPoint y: 23, endPoint x: 268, endPoint y: 93, distance: 71.6
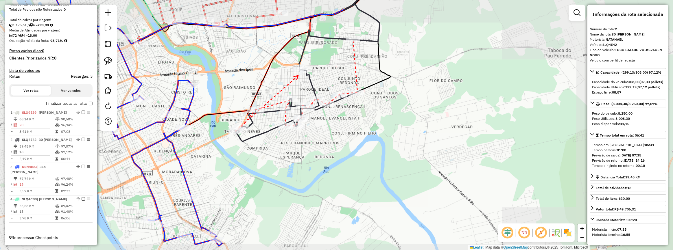
click at [298, 76] on icon at bounding box center [296, 78] width 4 height 4
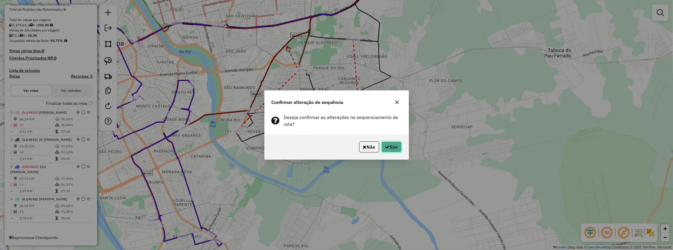
click at [385, 147] on icon "button" at bounding box center [387, 147] width 5 height 5
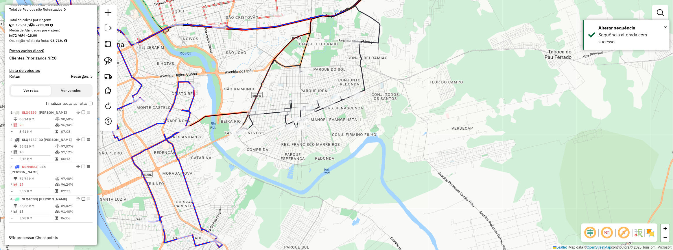
drag, startPoint x: 246, startPoint y: 69, endPoint x: 265, endPoint y: 119, distance: 53.5
click at [262, 115] on div "Janela de atendimento Grade de atendimento Capacidade Transportadoras Veículos …" at bounding box center [336, 125] width 673 height 250
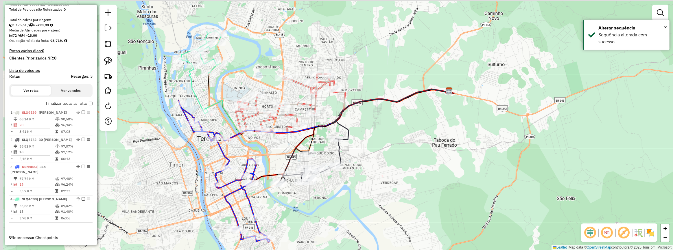
drag, startPoint x: 256, startPoint y: 136, endPoint x: 260, endPoint y: 144, distance: 9.3
click at [260, 144] on div "Janela de atendimento Grade de atendimento Capacidade Transportadoras Veículos …" at bounding box center [336, 125] width 673 height 250
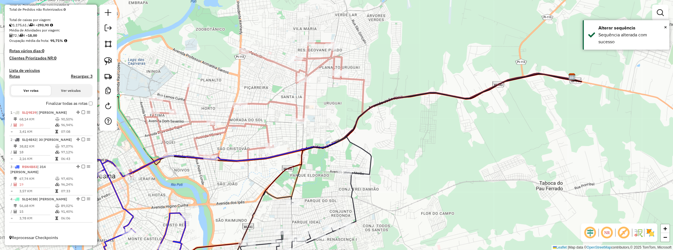
click at [333, 119] on div "Janela de atendimento Grade de atendimento Capacidade Transportadoras Veículos …" at bounding box center [336, 125] width 673 height 250
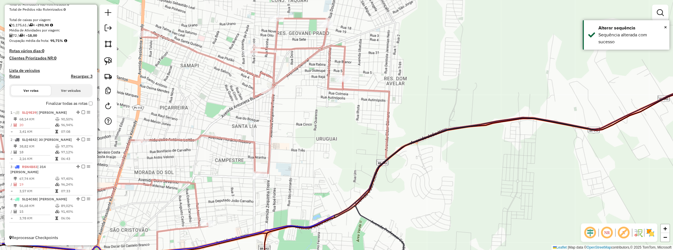
drag, startPoint x: 315, startPoint y: 80, endPoint x: 342, endPoint y: 120, distance: 48.1
click at [342, 120] on div "Janela de atendimento Grade de atendimento Capacidade Transportadoras Veículos …" at bounding box center [336, 125] width 673 height 250
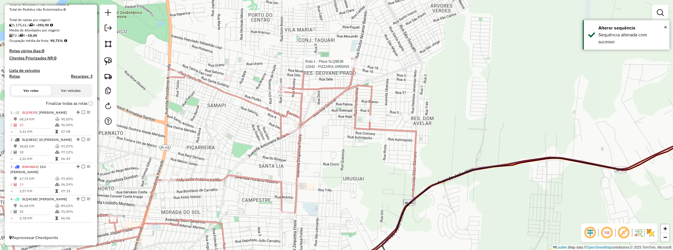
select select "**********"
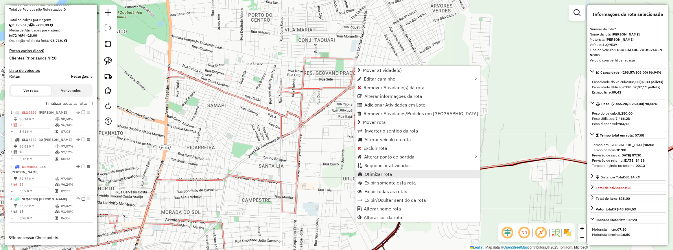
click at [381, 176] on span "Otimizar rota" at bounding box center [378, 174] width 27 height 5
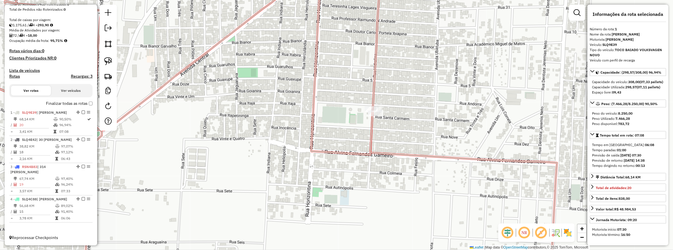
click at [374, 117] on div at bounding box center [375, 114] width 14 height 6
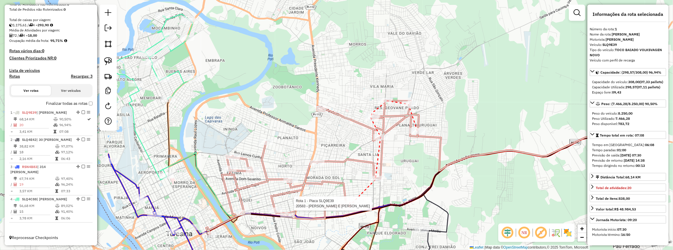
click at [349, 206] on div at bounding box center [349, 204] width 14 height 6
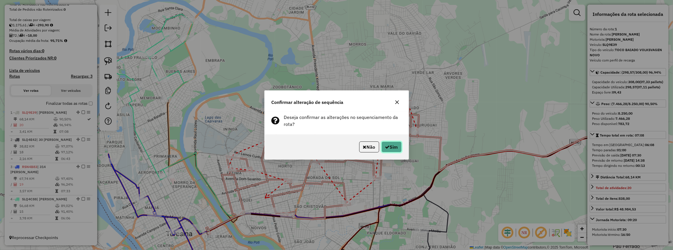
click at [390, 149] on button "Sim" at bounding box center [391, 147] width 20 height 11
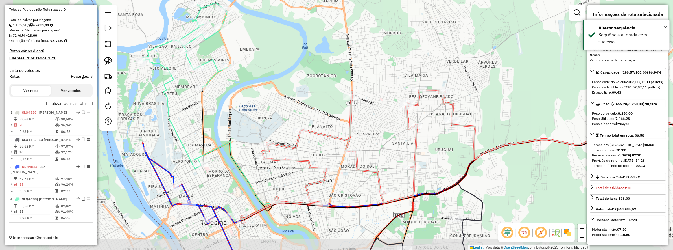
drag, startPoint x: 213, startPoint y: 187, endPoint x: 287, endPoint y: 152, distance: 82.3
click at [287, 152] on icon at bounding box center [438, 164] width 489 height 88
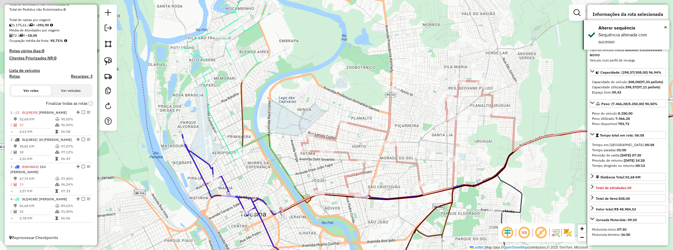
drag, startPoint x: 253, startPoint y: 98, endPoint x: 249, endPoint y: 119, distance: 21.7
click at [250, 118] on div "Janela de atendimento Grade de atendimento Capacidade Transportadoras Veículos …" at bounding box center [336, 125] width 673 height 250
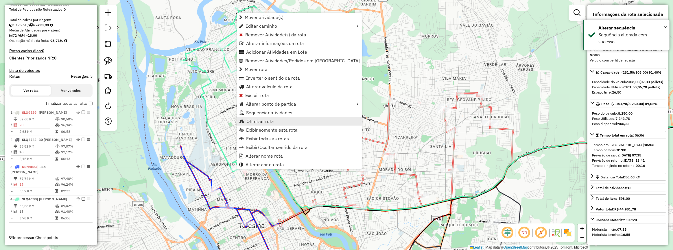
click at [266, 119] on span "Otimizar rota" at bounding box center [259, 121] width 27 height 5
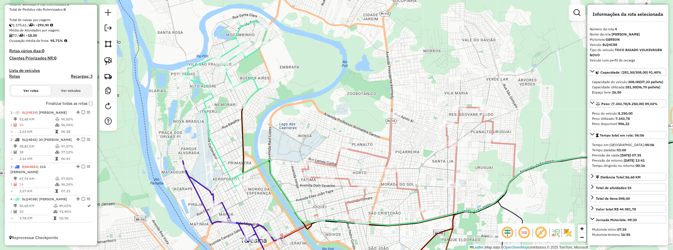
click at [227, 117] on div "Janela de atendimento Grade de atendimento Capacidade Transportadoras Veículos …" at bounding box center [336, 125] width 673 height 250
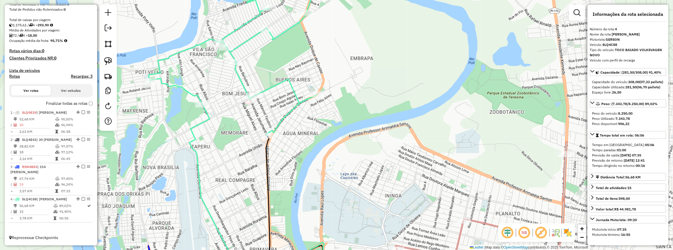
drag, startPoint x: 223, startPoint y: 97, endPoint x: 228, endPoint y: 129, distance: 32.0
click at [228, 129] on div "Janela de atendimento Grade de atendimento Capacidade Transportadoras Veículos …" at bounding box center [336, 125] width 673 height 250
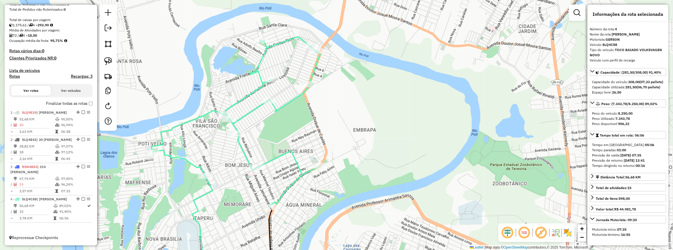
drag, startPoint x: 210, startPoint y: 138, endPoint x: 211, endPoint y: 134, distance: 4.7
click at [208, 139] on div "Janela de atendimento Grade de atendimento Capacidade Transportadoras Veículos …" at bounding box center [336, 125] width 673 height 250
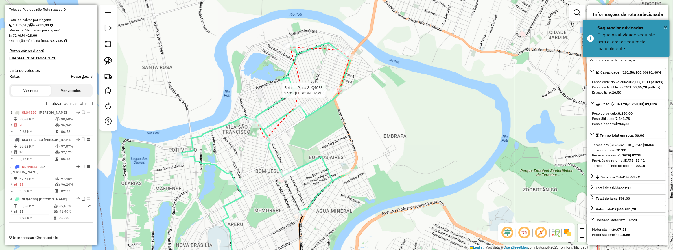
click at [339, 93] on div at bounding box center [339, 91] width 14 height 6
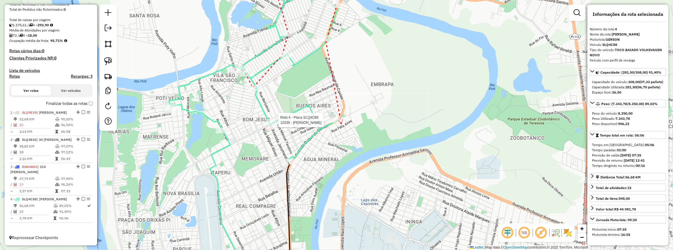
click at [341, 123] on div at bounding box center [338, 120] width 14 height 6
click at [277, 125] on div at bounding box center [274, 122] width 17 height 6
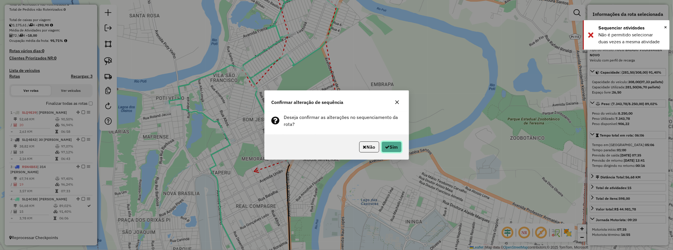
click at [388, 146] on icon "button" at bounding box center [387, 147] width 5 height 5
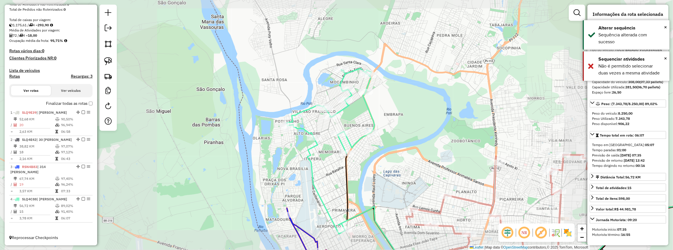
drag, startPoint x: 405, startPoint y: 156, endPoint x: 397, endPoint y: 73, distance: 82.5
click at [400, 88] on div "Janela de atendimento Grade de atendimento Capacidade Transportadoras Veículos …" at bounding box center [336, 125] width 673 height 250
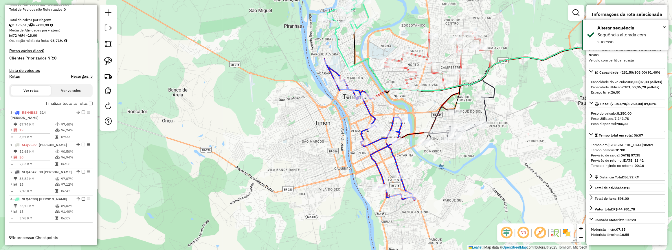
drag, startPoint x: 76, startPoint y: 168, endPoint x: 75, endPoint y: 109, distance: 59.0
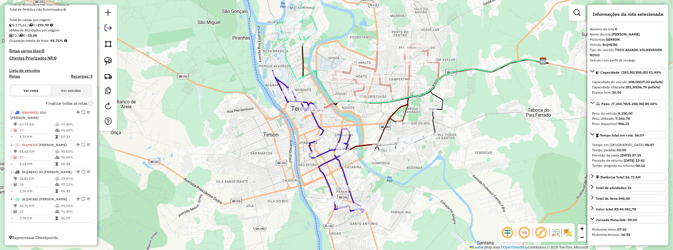
drag, startPoint x: 317, startPoint y: 154, endPoint x: 245, endPoint y: 180, distance: 76.6
click at [245, 179] on div "Janela de atendimento Grade de atendimento Capacidade Transportadoras Veículos …" at bounding box center [336, 125] width 673 height 250
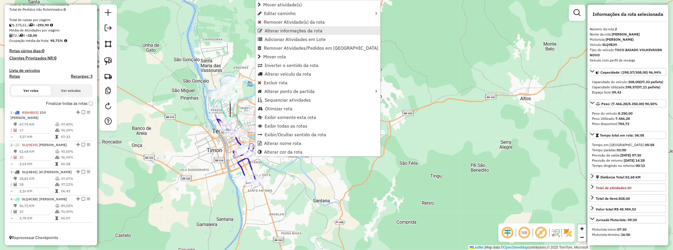
click at [292, 34] on link "Alterar informações da rota" at bounding box center [318, 30] width 125 height 9
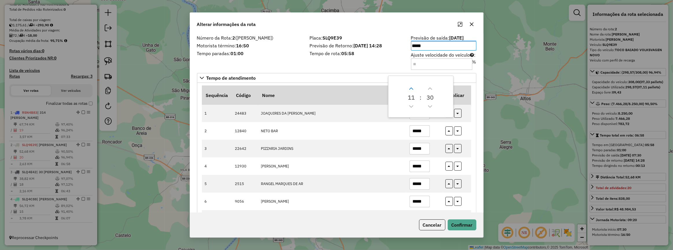
click at [412, 89] on icon "Next Hour" at bounding box center [411, 89] width 4 height 2
click at [411, 88] on icon "Next Hour" at bounding box center [411, 89] width 4 height 2
click at [433, 87] on button "Next Minute" at bounding box center [429, 88] width 9 height 9
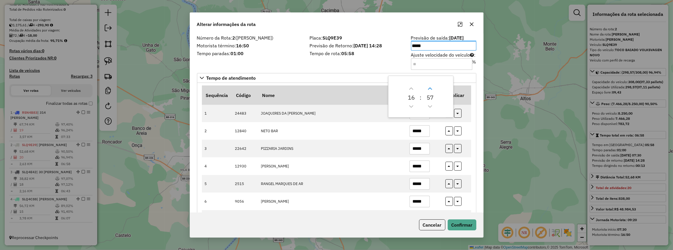
click at [433, 87] on button "Next Minute" at bounding box center [429, 88] width 9 height 9
click at [432, 89] on icon "Next Minute" at bounding box center [430, 88] width 5 height 5
type input "*****"
click at [461, 220] on button "Confirmar" at bounding box center [462, 225] width 29 height 11
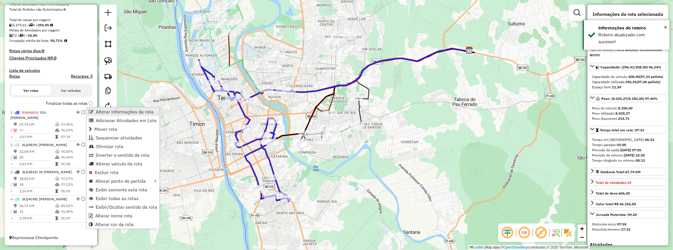
click at [117, 115] on link "Alterar informações da rota" at bounding box center [123, 112] width 73 height 9
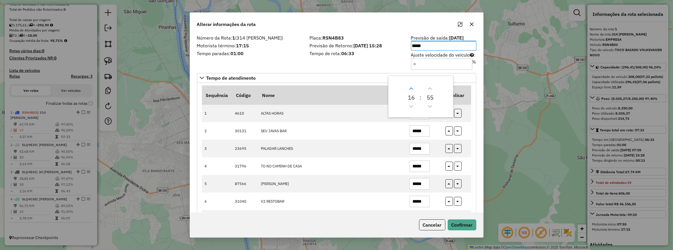
click at [408, 89] on button "Next Hour" at bounding box center [411, 88] width 9 height 9
click at [411, 106] on icon "Previous Hour" at bounding box center [411, 106] width 5 height 5
click at [432, 87] on icon "Next Minute" at bounding box center [430, 88] width 5 height 5
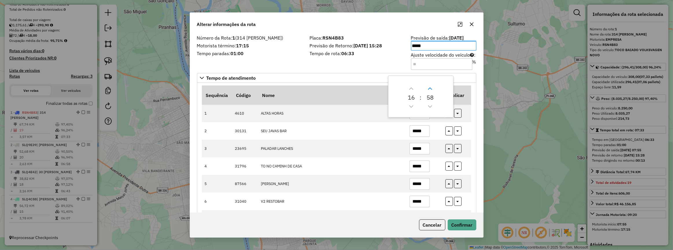
click at [432, 87] on icon "Next Minute" at bounding box center [430, 88] width 5 height 5
type input "*****"
click at [460, 223] on button "Confirmar" at bounding box center [462, 225] width 29 height 11
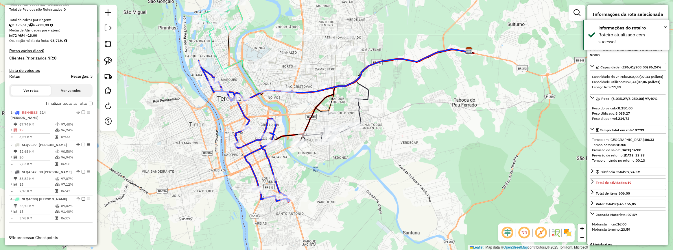
drag, startPoint x: 184, startPoint y: 121, endPoint x: 148, endPoint y: 132, distance: 38.1
click at [163, 138] on div "Janela de atendimento Grade de atendimento Capacidade Transportadoras Veículos …" at bounding box center [336, 125] width 673 height 250
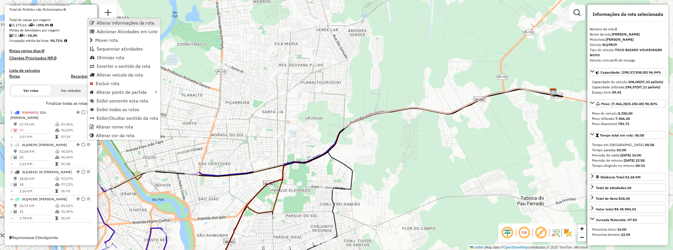
click at [113, 23] on span "Alterar informações da rota" at bounding box center [126, 23] width 58 height 5
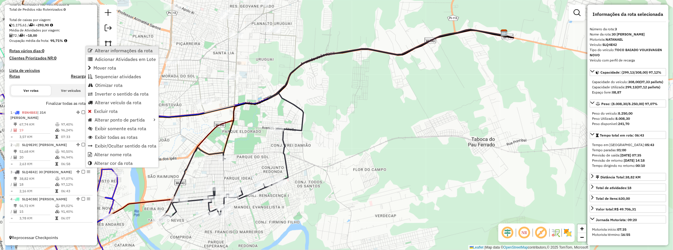
click at [107, 50] on span "Alterar informações da rota" at bounding box center [124, 50] width 58 height 5
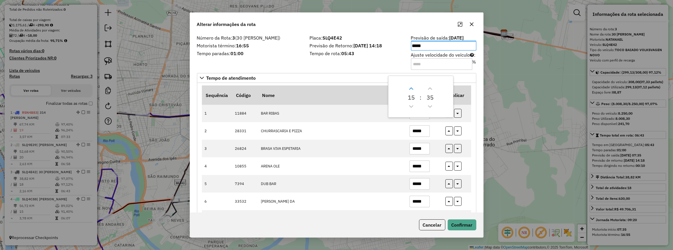
click at [411, 87] on icon "Next Hour" at bounding box center [411, 88] width 5 height 5
click at [412, 108] on icon "Previous Hour" at bounding box center [411, 106] width 5 height 5
click at [431, 87] on icon "Next Minute" at bounding box center [430, 88] width 5 height 5
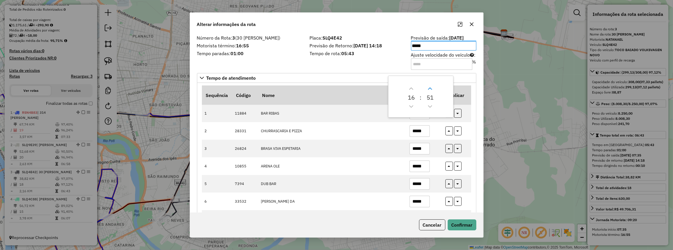
click at [431, 87] on icon "Next Minute" at bounding box center [430, 88] width 5 height 5
type input "*****"
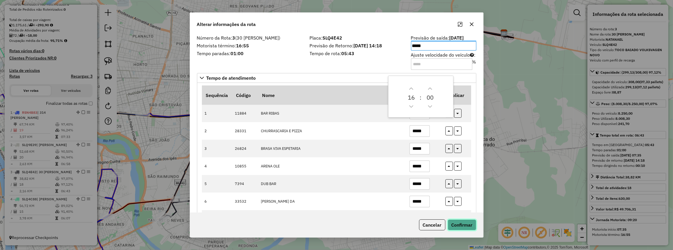
click at [462, 222] on button "Confirmar" at bounding box center [462, 225] width 29 height 11
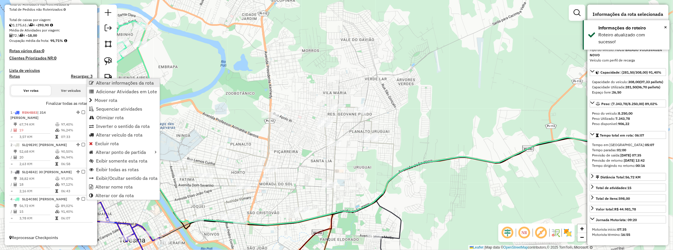
click at [117, 82] on span "Alterar informações da rota" at bounding box center [125, 83] width 58 height 5
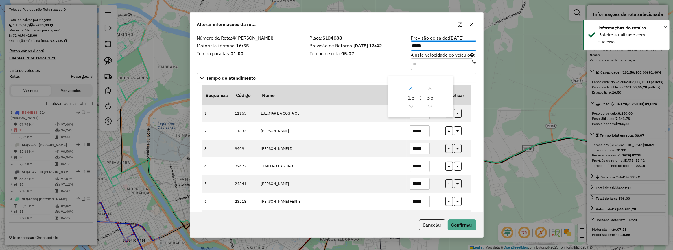
click at [412, 87] on icon "Next Hour" at bounding box center [411, 88] width 5 height 5
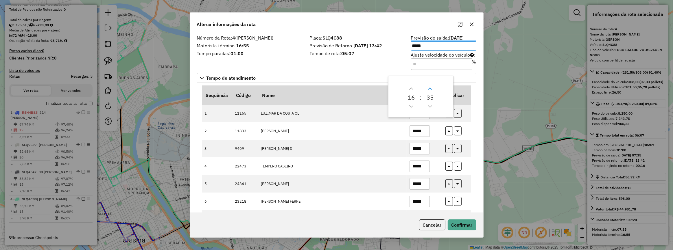
click at [426, 86] on button "Next Minute" at bounding box center [429, 88] width 9 height 9
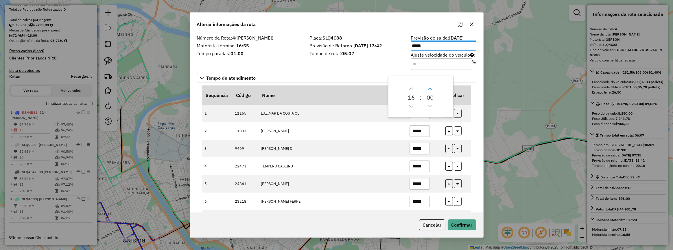
type input "*****"
click at [460, 222] on button "Confirmar" at bounding box center [462, 225] width 29 height 11
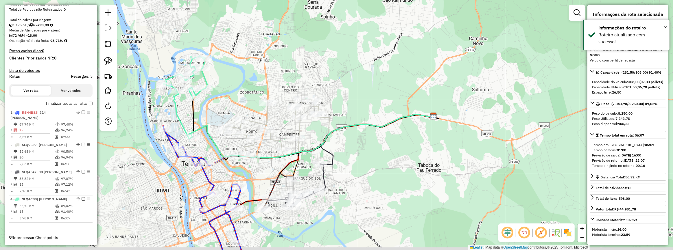
drag, startPoint x: 252, startPoint y: 98, endPoint x: 260, endPoint y: 98, distance: 8.4
click at [260, 98] on div "Janela de atendimento Grade de atendimento Capacidade Transportadoras Veículos …" at bounding box center [336, 125] width 673 height 250
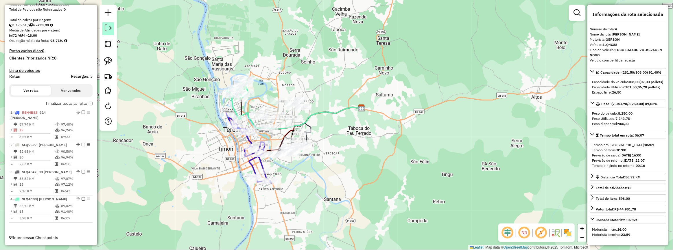
click at [109, 29] on em at bounding box center [108, 28] width 7 height 7
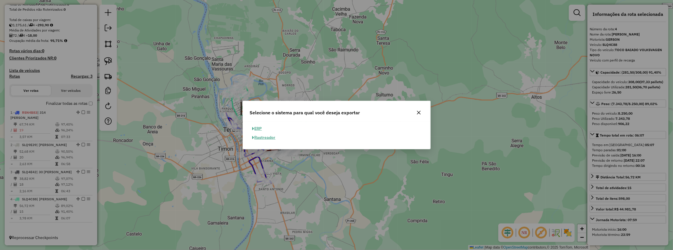
click at [254, 129] on span "button" at bounding box center [253, 129] width 2 height 4
select select "**"
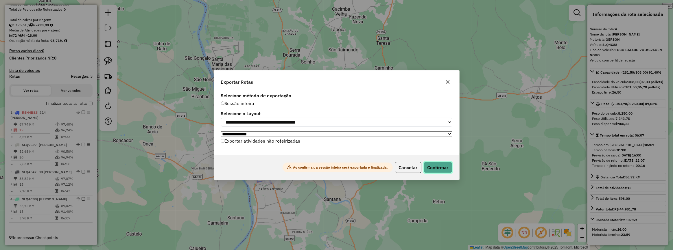
click at [437, 166] on button "Confirmar" at bounding box center [438, 167] width 29 height 11
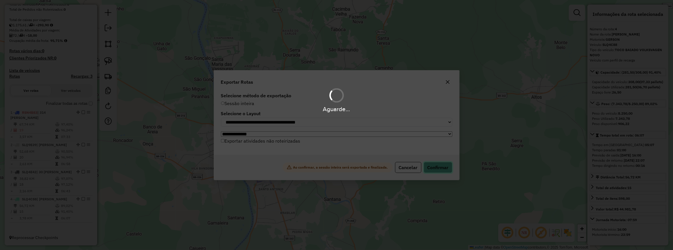
scroll to position [110, 0]
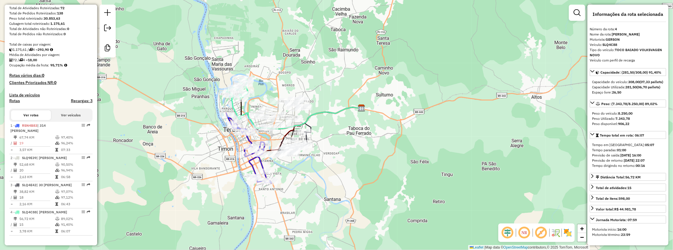
click at [542, 150] on div "Janela de atendimento Grade de atendimento Capacidade Transportadoras Veículos …" at bounding box center [336, 125] width 673 height 250
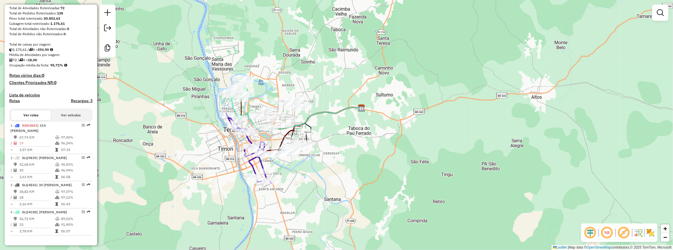
click at [248, 27] on div "Janela de atendimento Grade de atendimento Capacidade Transportadoras Veículos …" at bounding box center [336, 125] width 673 height 250
